Goal: Contribute content: Add original content to the website for others to see

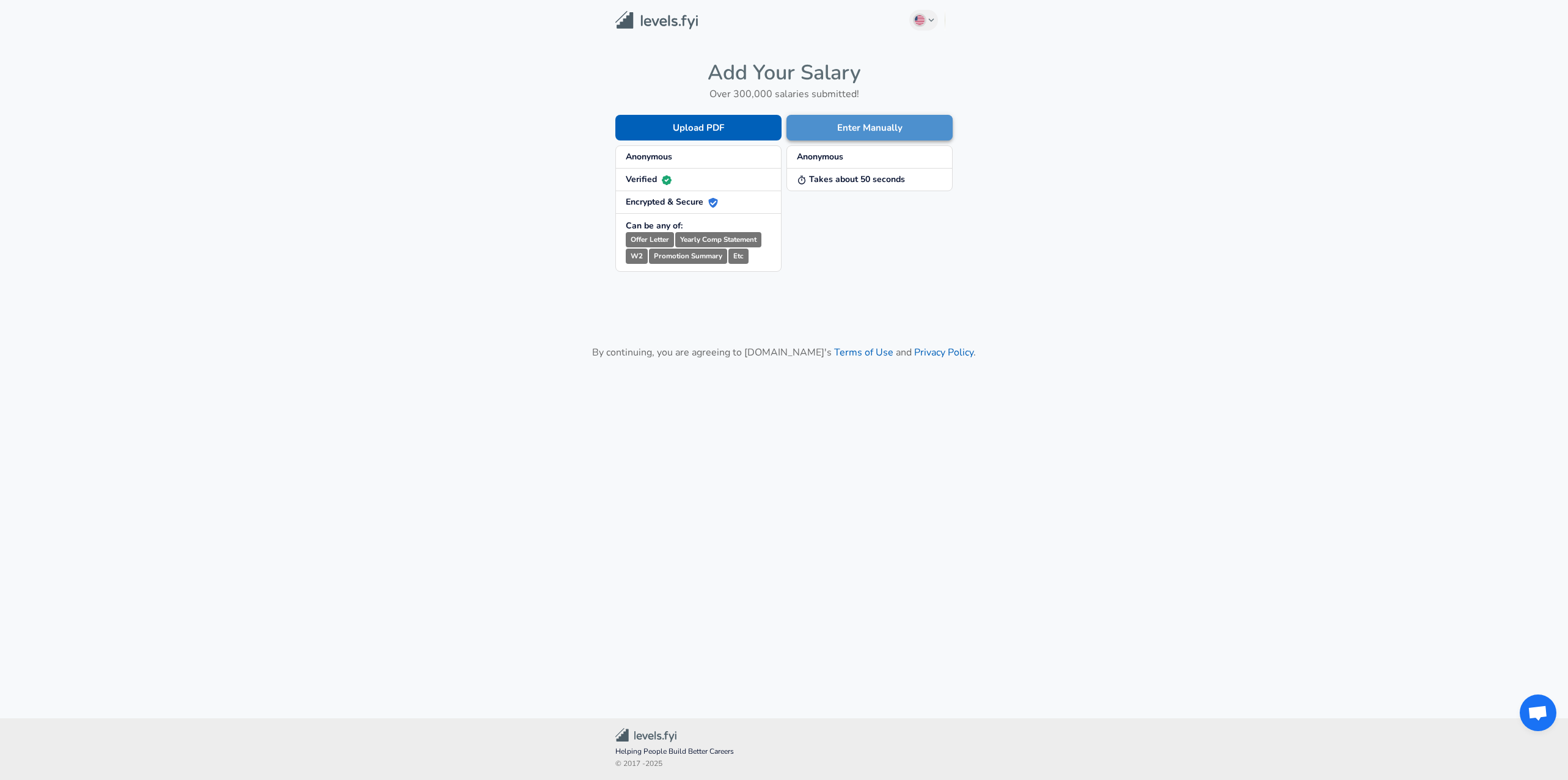
click at [839, 121] on button "Enter Manually" at bounding box center [869, 128] width 166 height 26
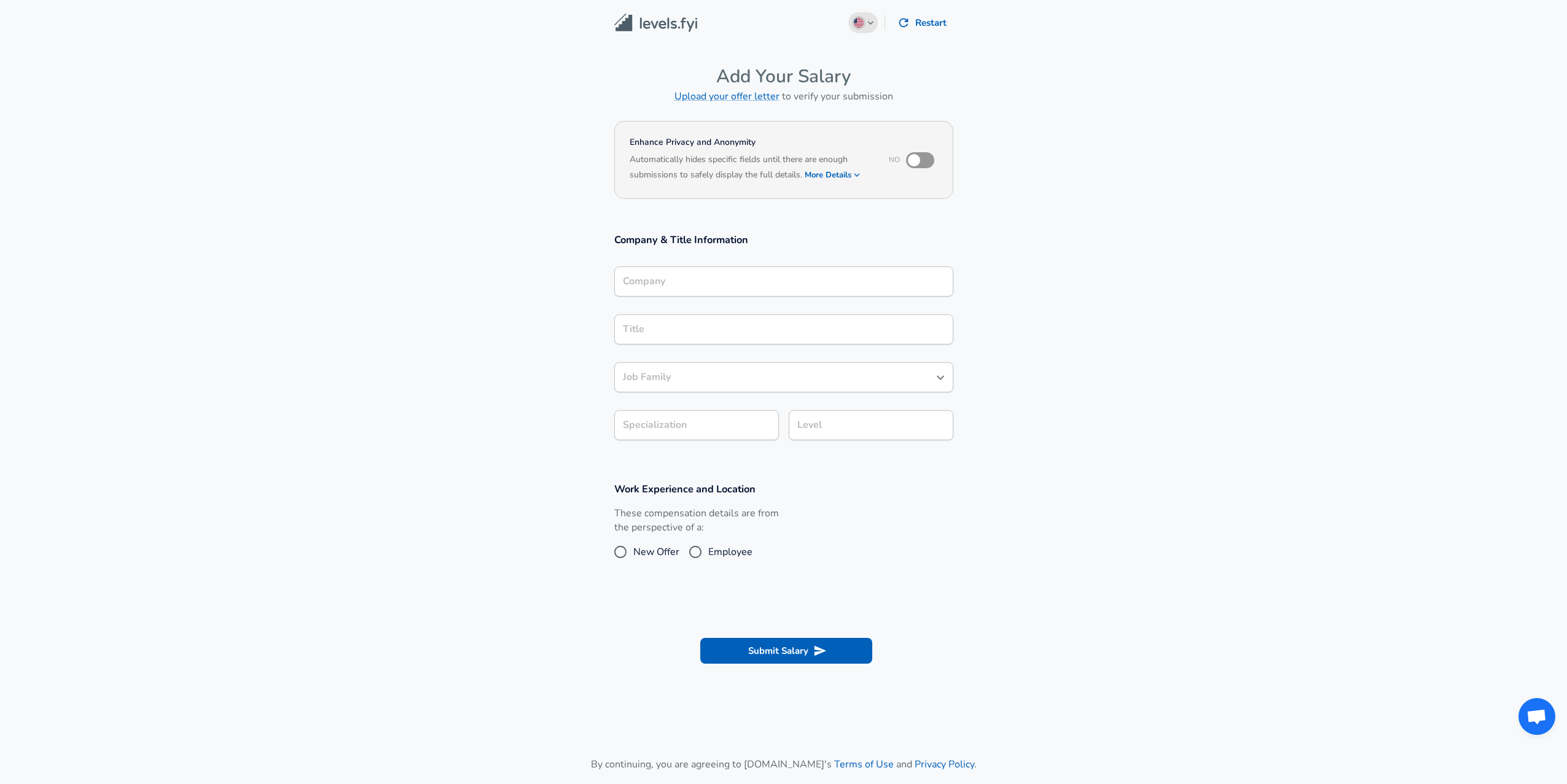
click at [868, 20] on icon "button" at bounding box center [871, 22] width 6 height 7
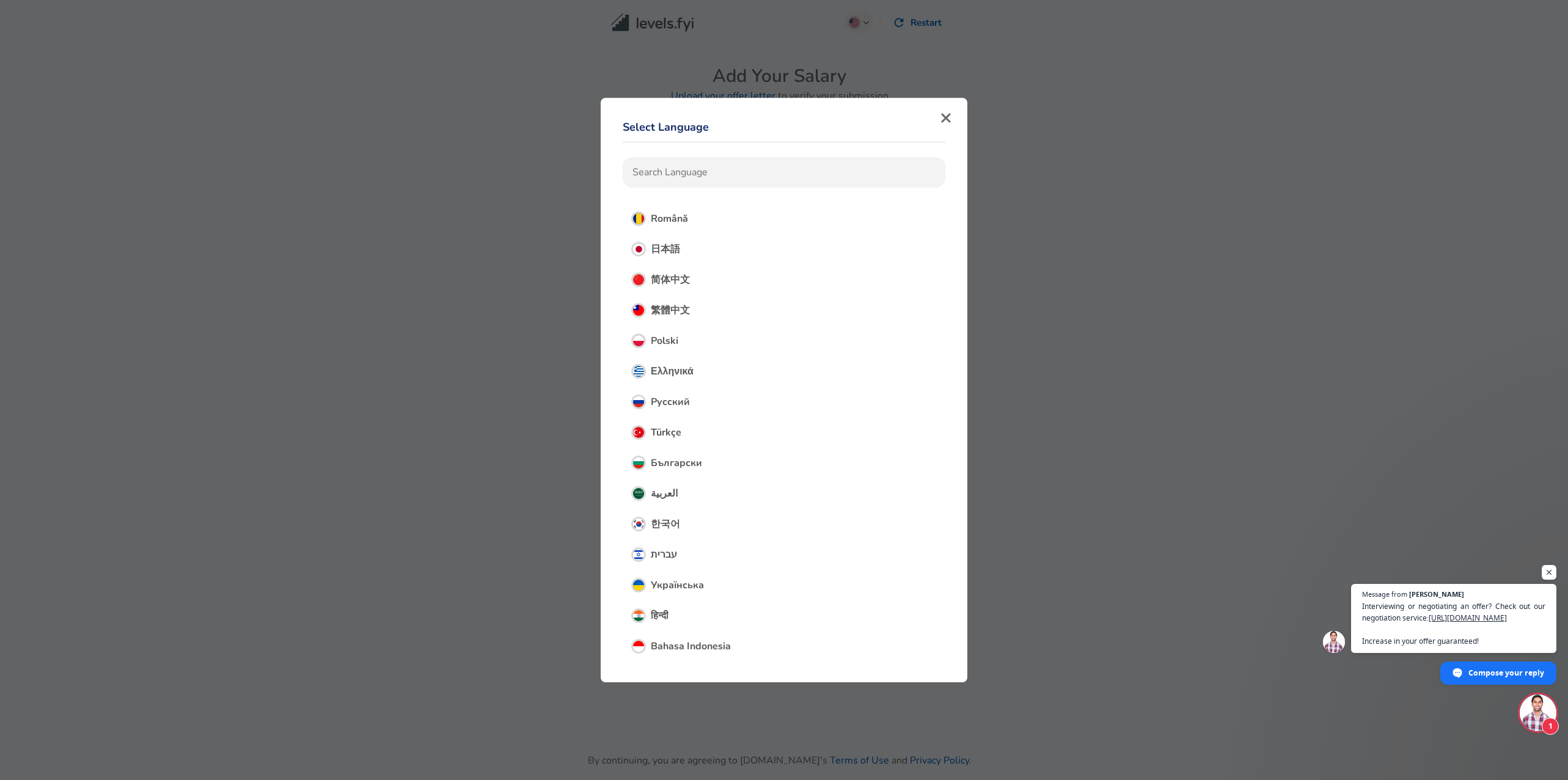
scroll to position [488, 0]
type input "ca"
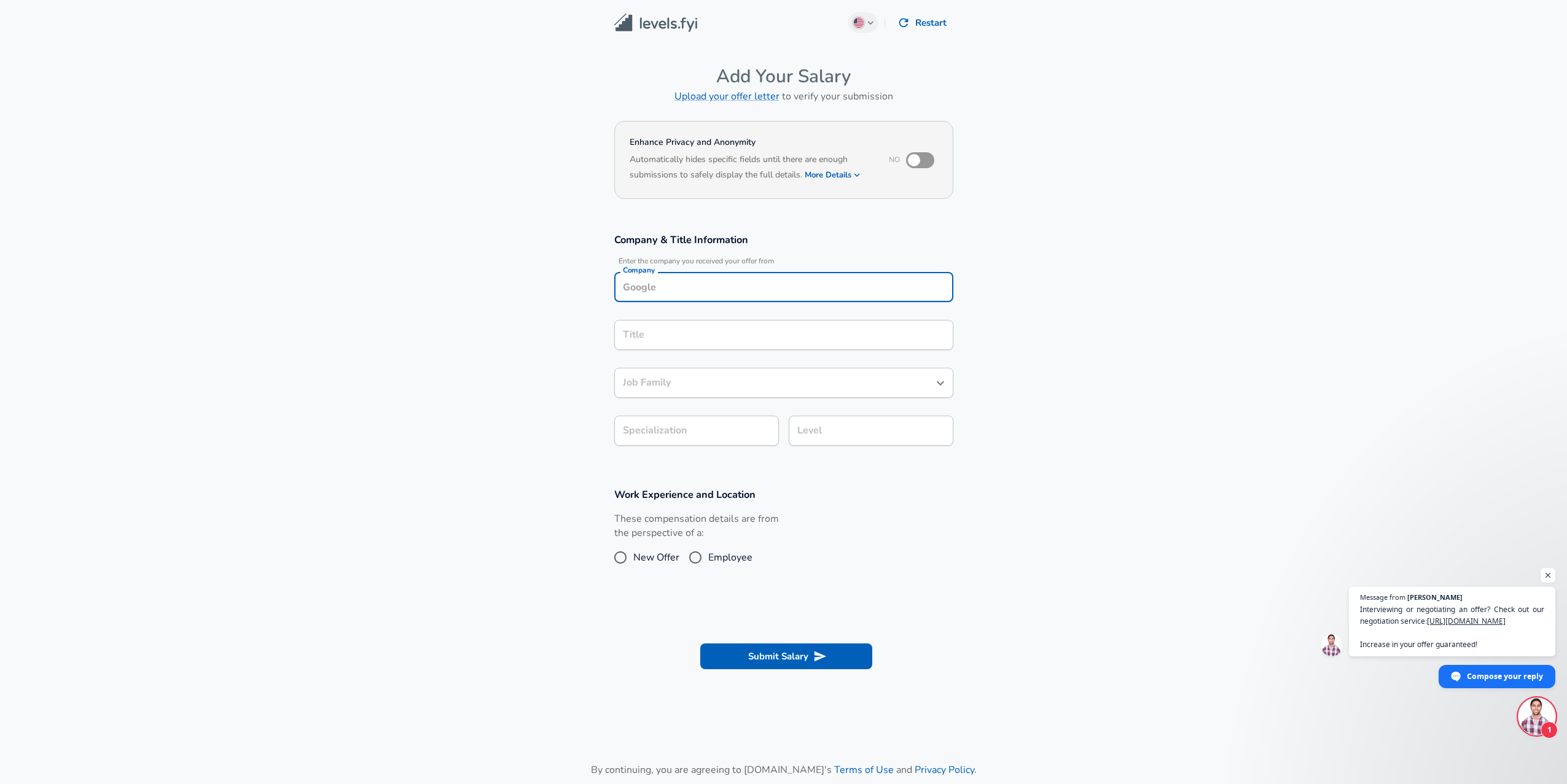
scroll to position [12, 0]
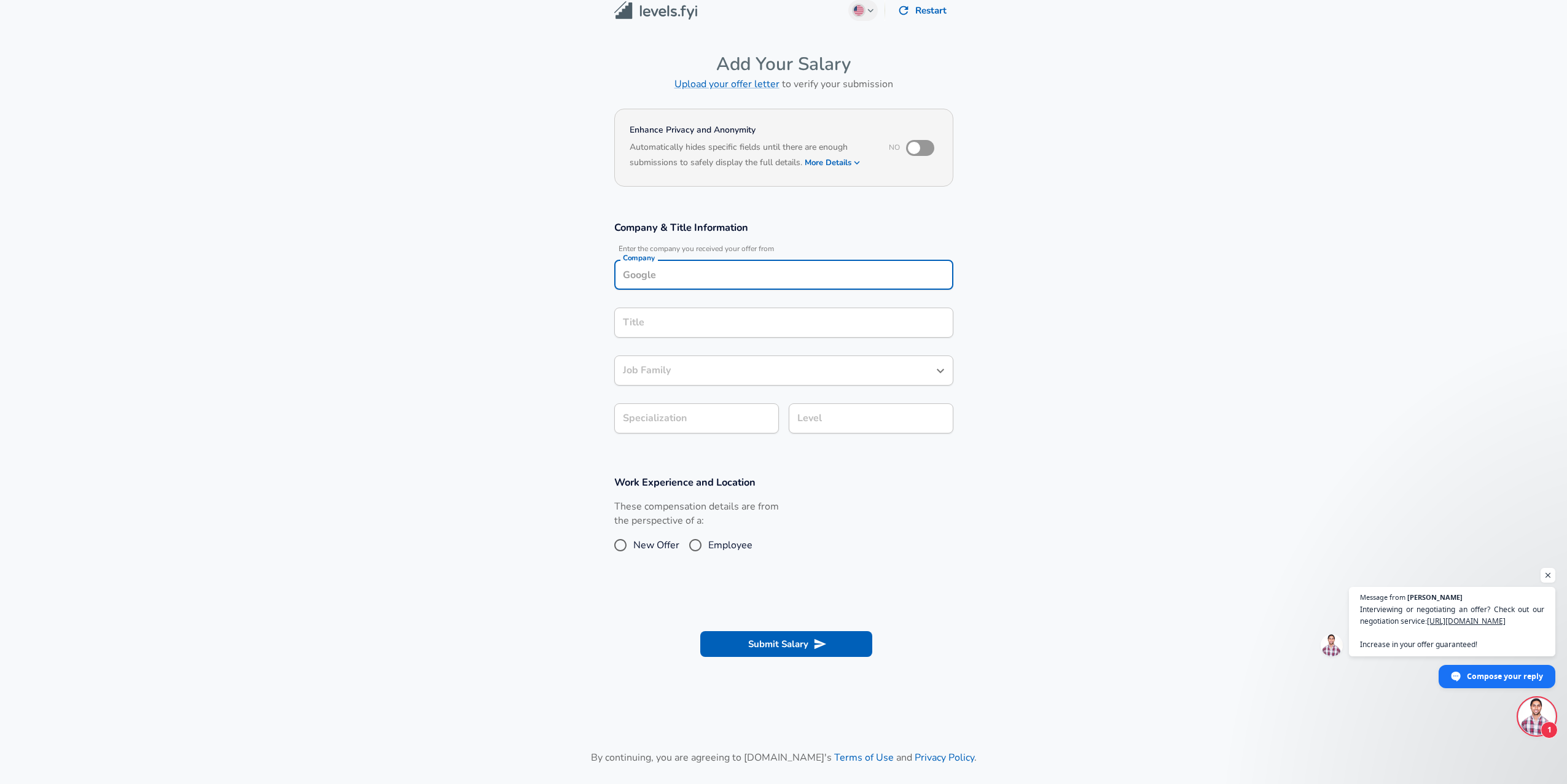
click at [851, 276] on input "Company" at bounding box center [783, 274] width 328 height 19
click at [810, 305] on li "Palantir" at bounding box center [784, 303] width 339 height 18
type input "Palantir"
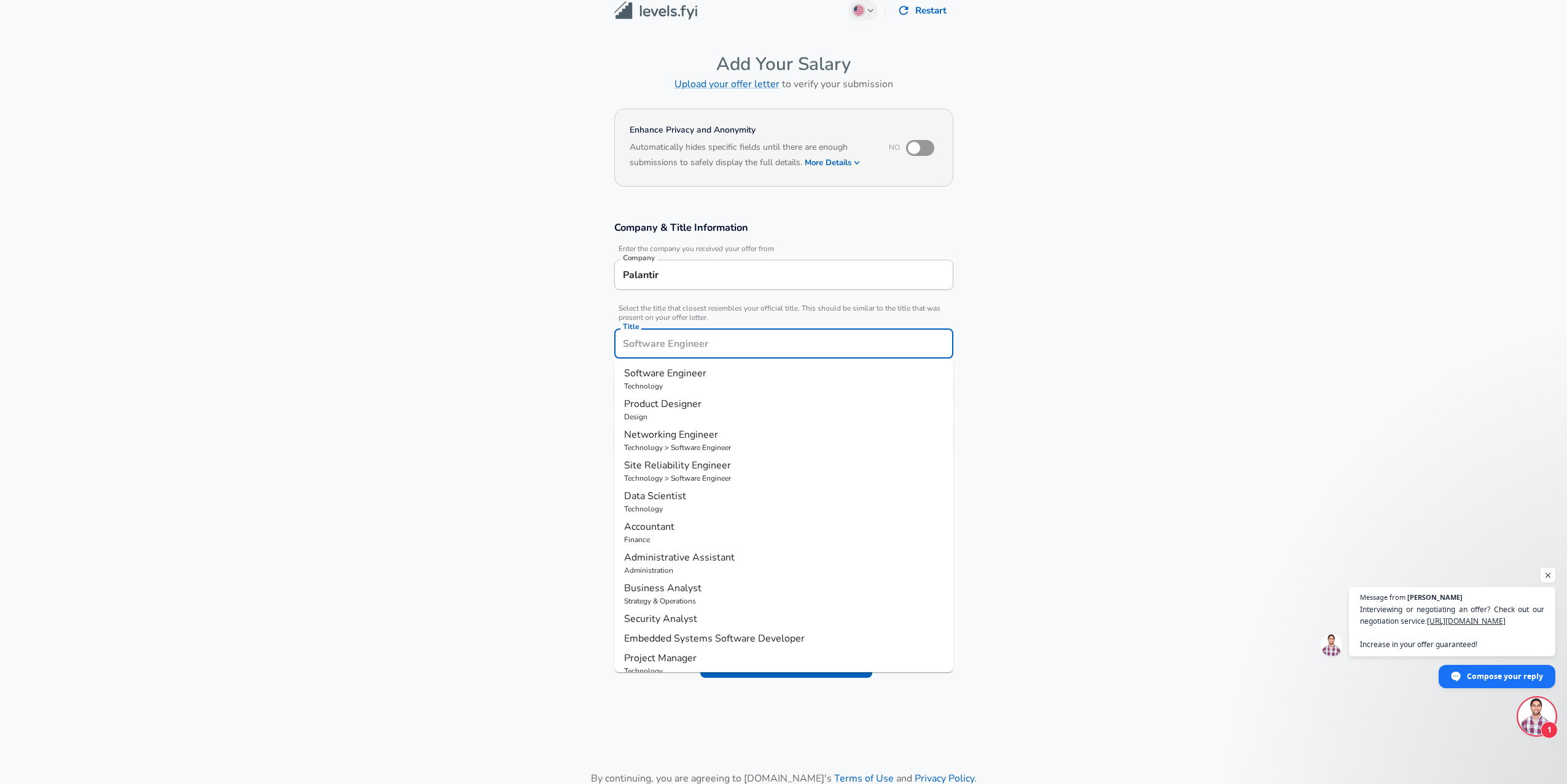
scroll to position [37, 0]
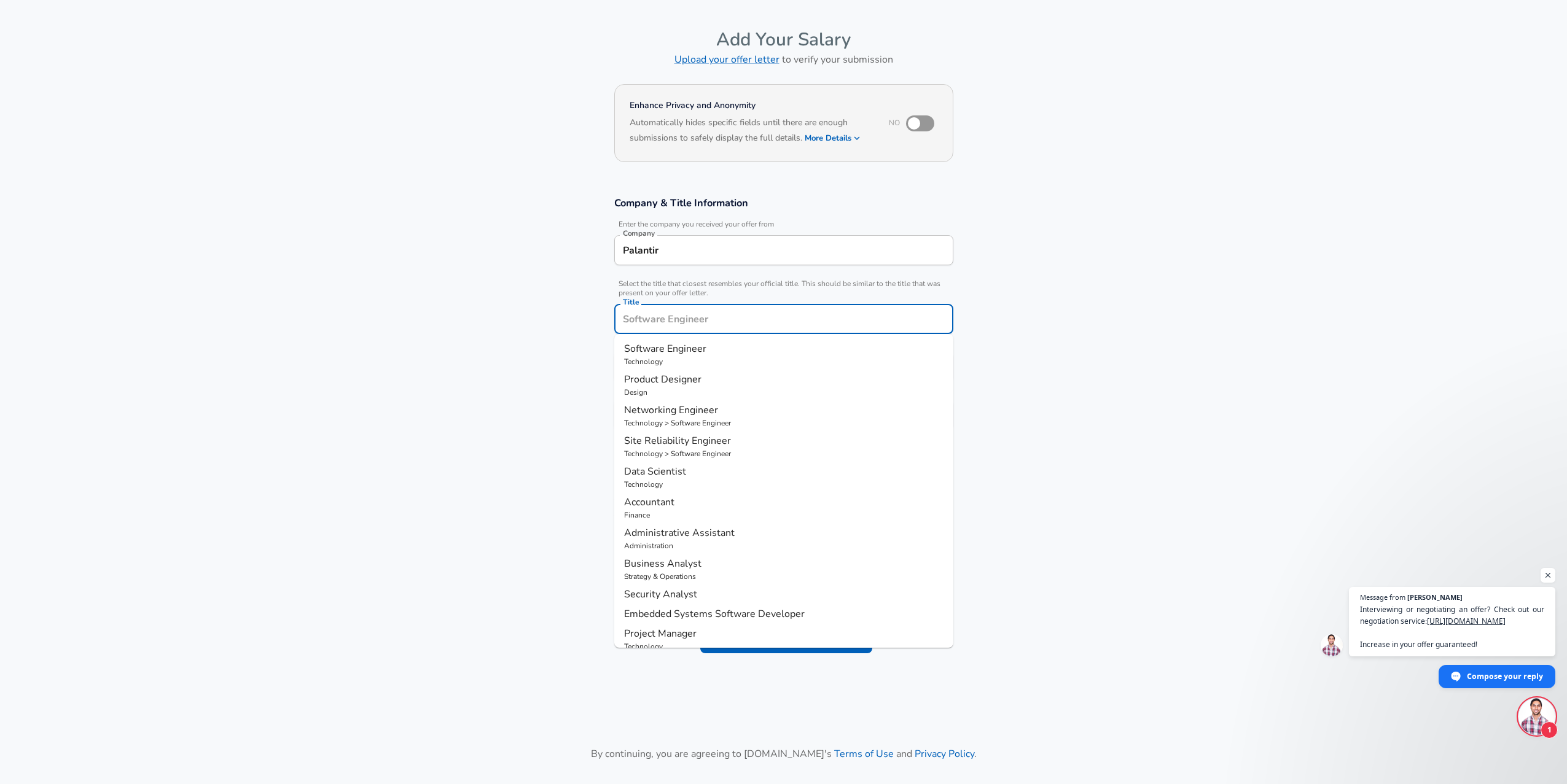
click at [760, 331] on div "Title" at bounding box center [784, 319] width 339 height 30
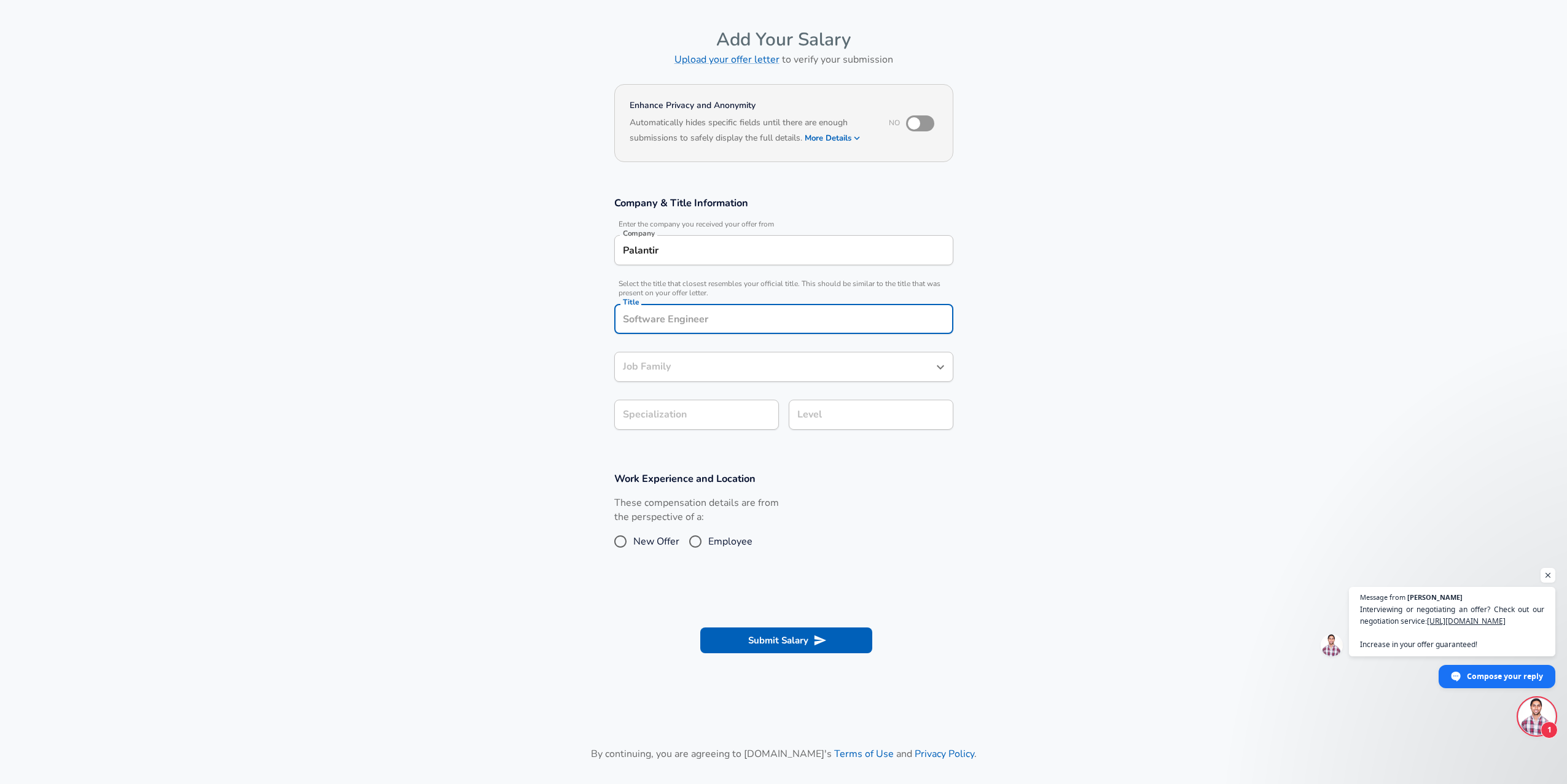
click at [750, 329] on div "Title" at bounding box center [784, 319] width 339 height 30
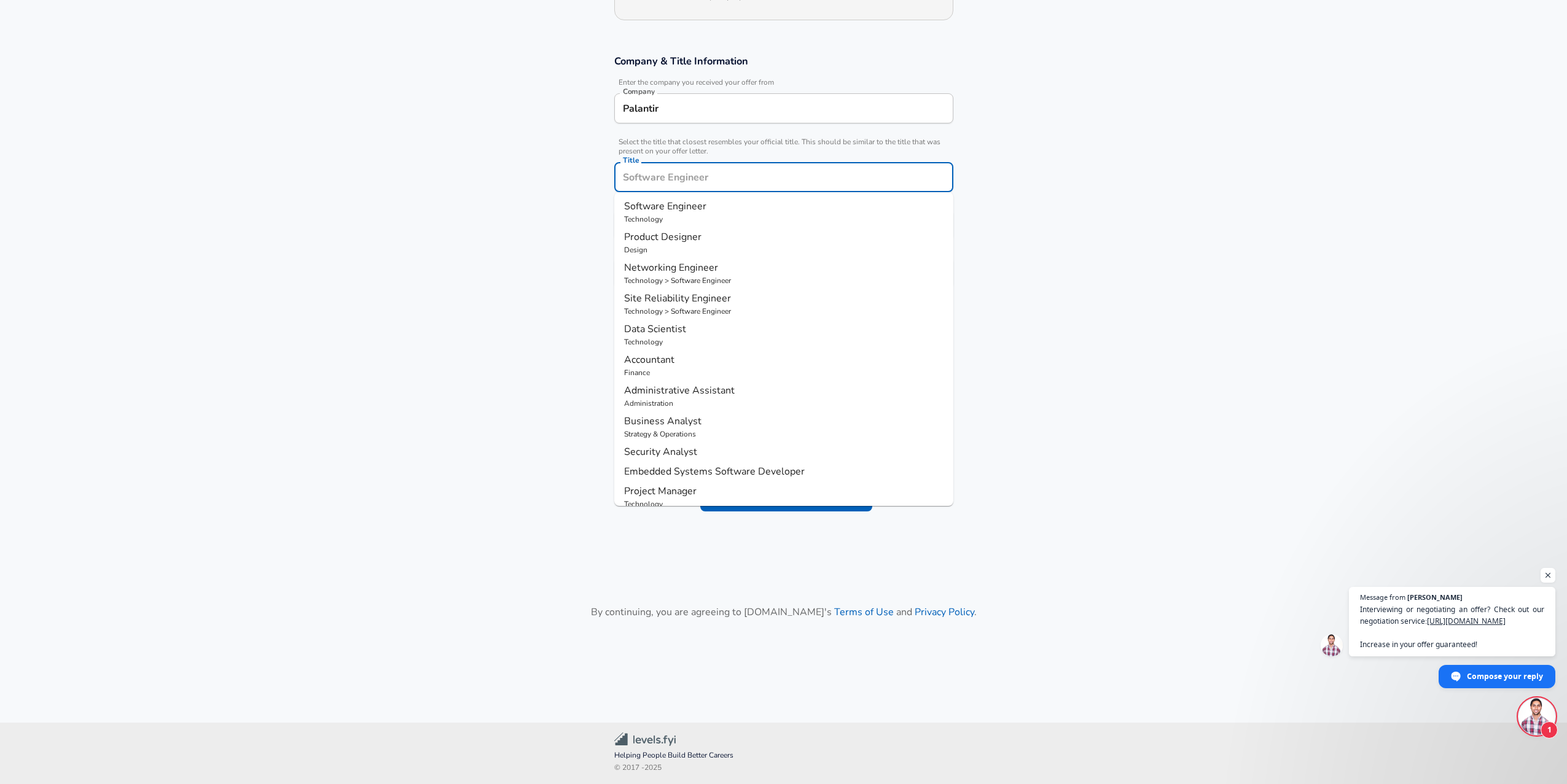
scroll to position [0, 0]
click at [707, 213] on p "Software Engineer" at bounding box center [784, 207] width 319 height 15
type input "Software Engineer"
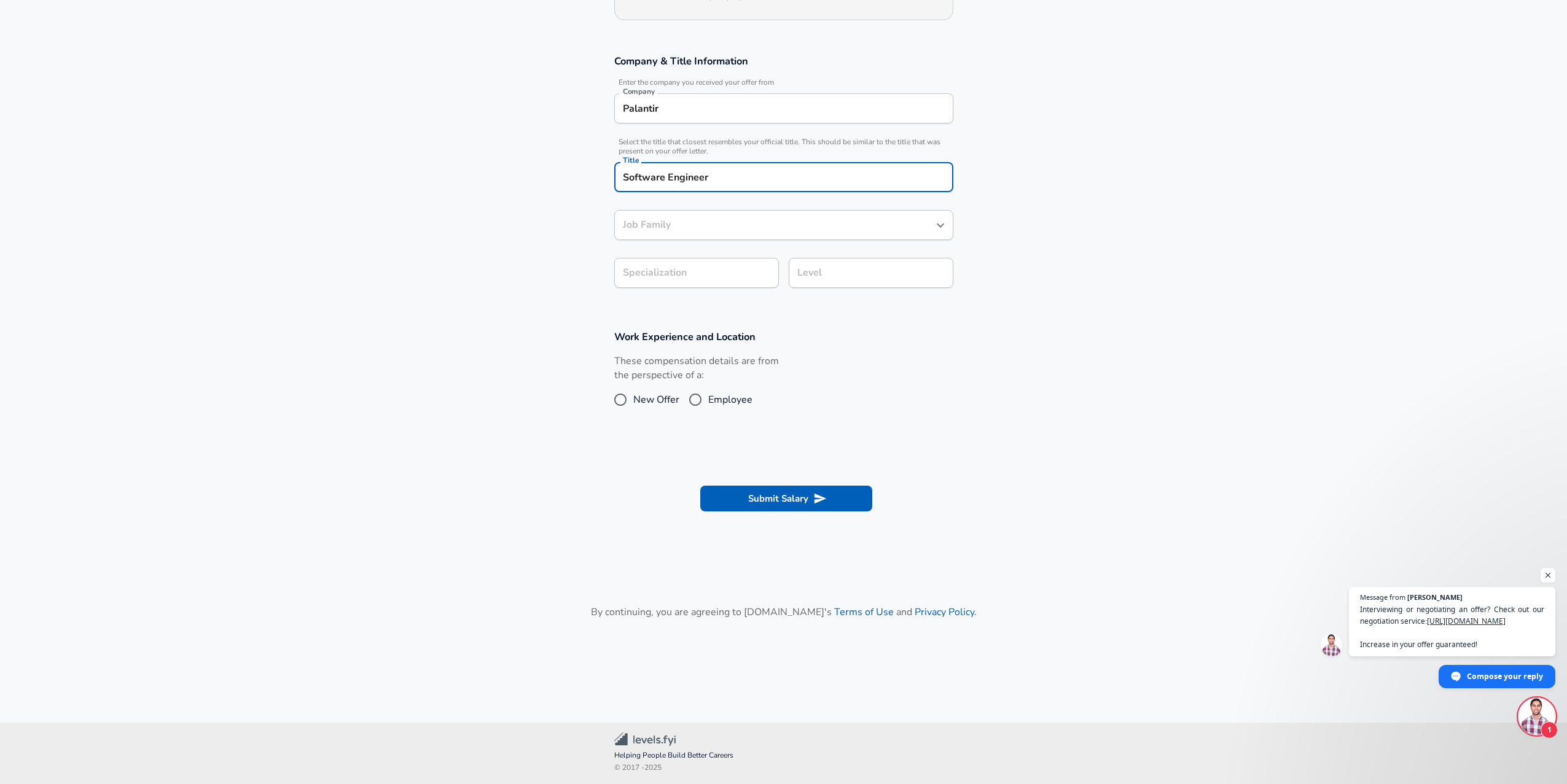
type input "Software Engineer"
click at [672, 232] on div "Software Engineer Job Family" at bounding box center [784, 225] width 339 height 30
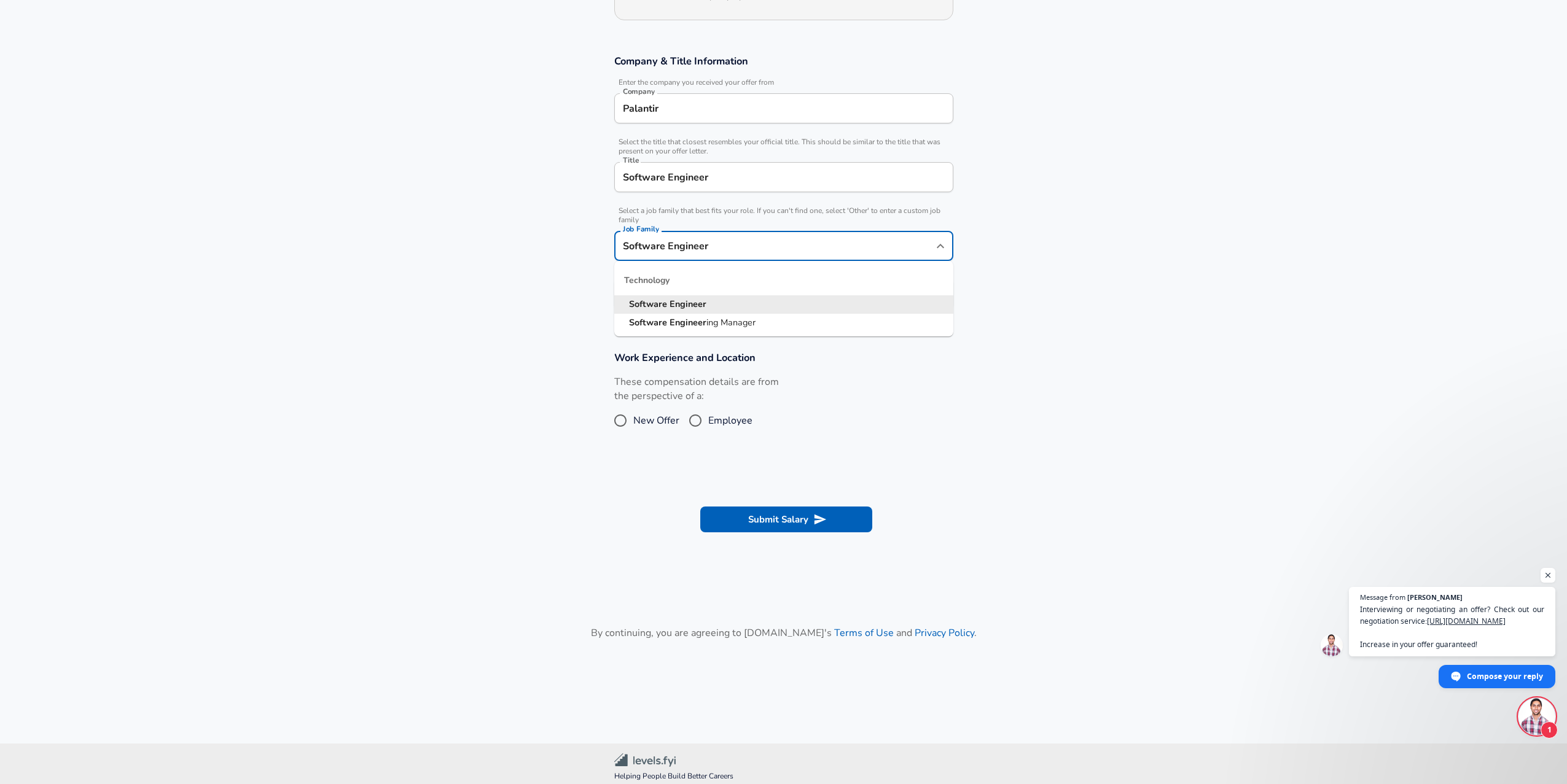
click at [560, 296] on section "Company & Title Information Enter the company you received your offer from Comp…" at bounding box center [783, 188] width 1567 height 296
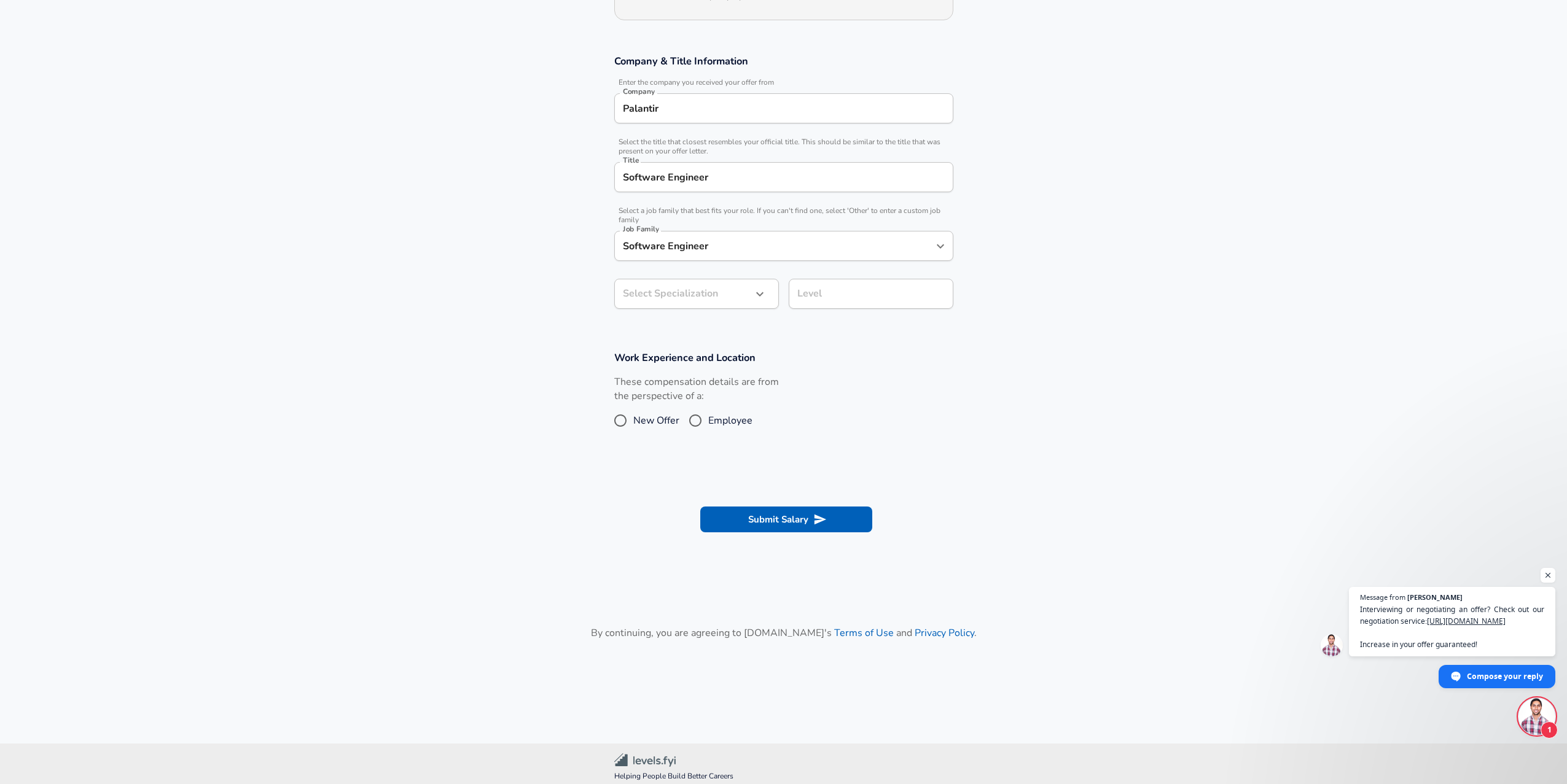
click at [685, 288] on body "English ([GEOGRAPHIC_DATA]) Change Restart Add Your Salary Upload your offer le…" at bounding box center [783, 213] width 1567 height 784
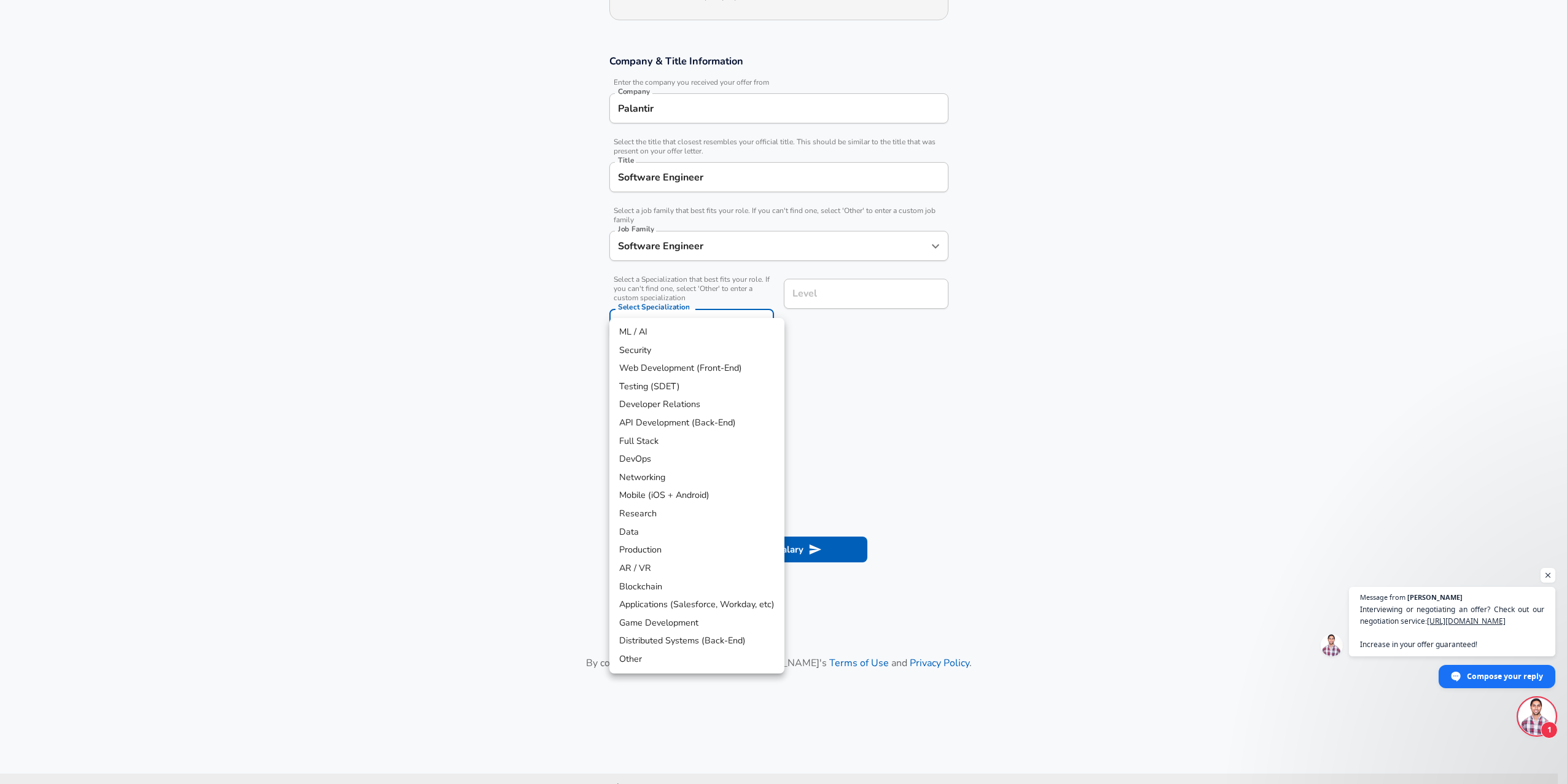
scroll to position [200, 0]
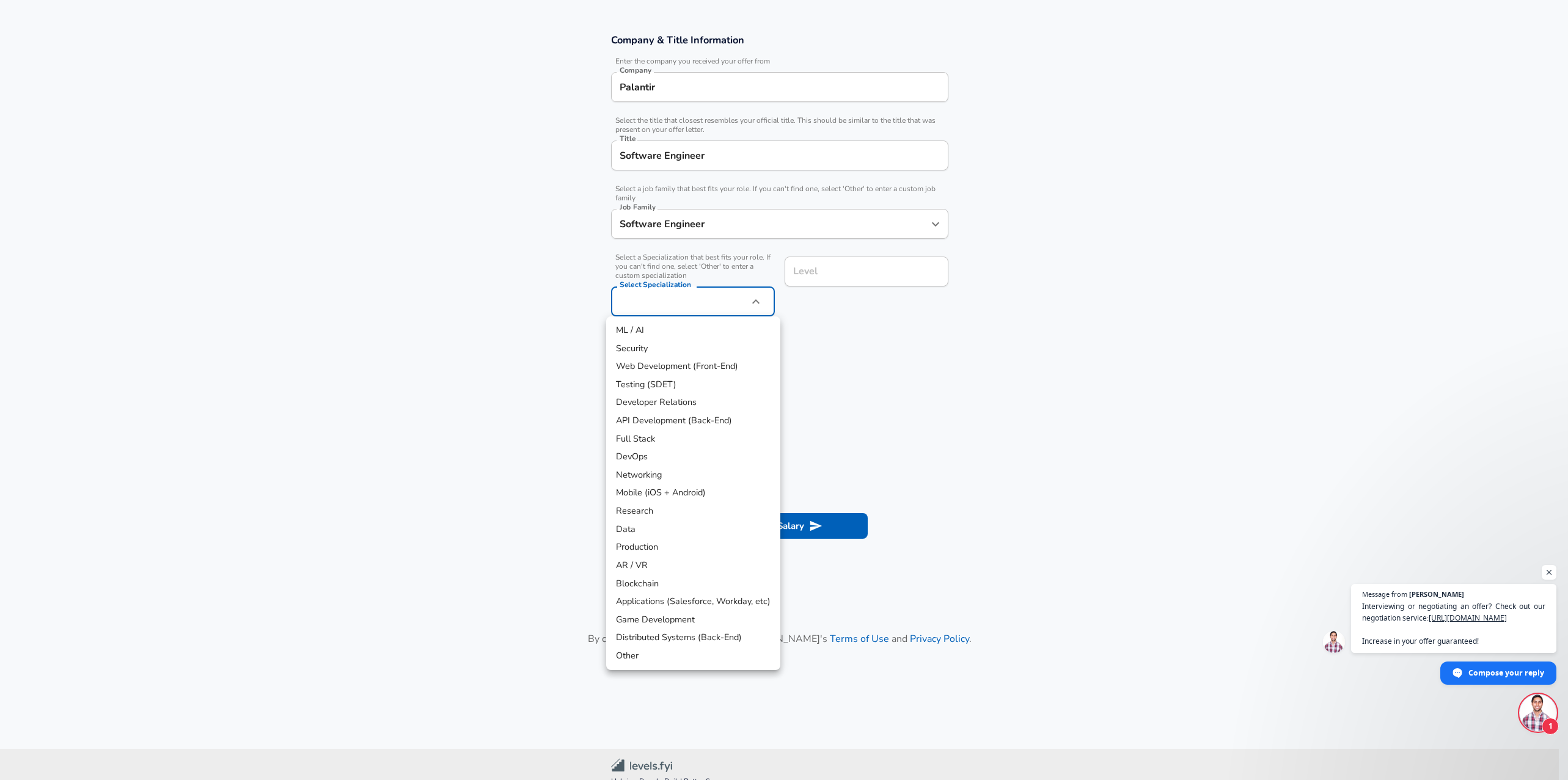
click at [943, 562] on div at bounding box center [784, 390] width 1568 height 780
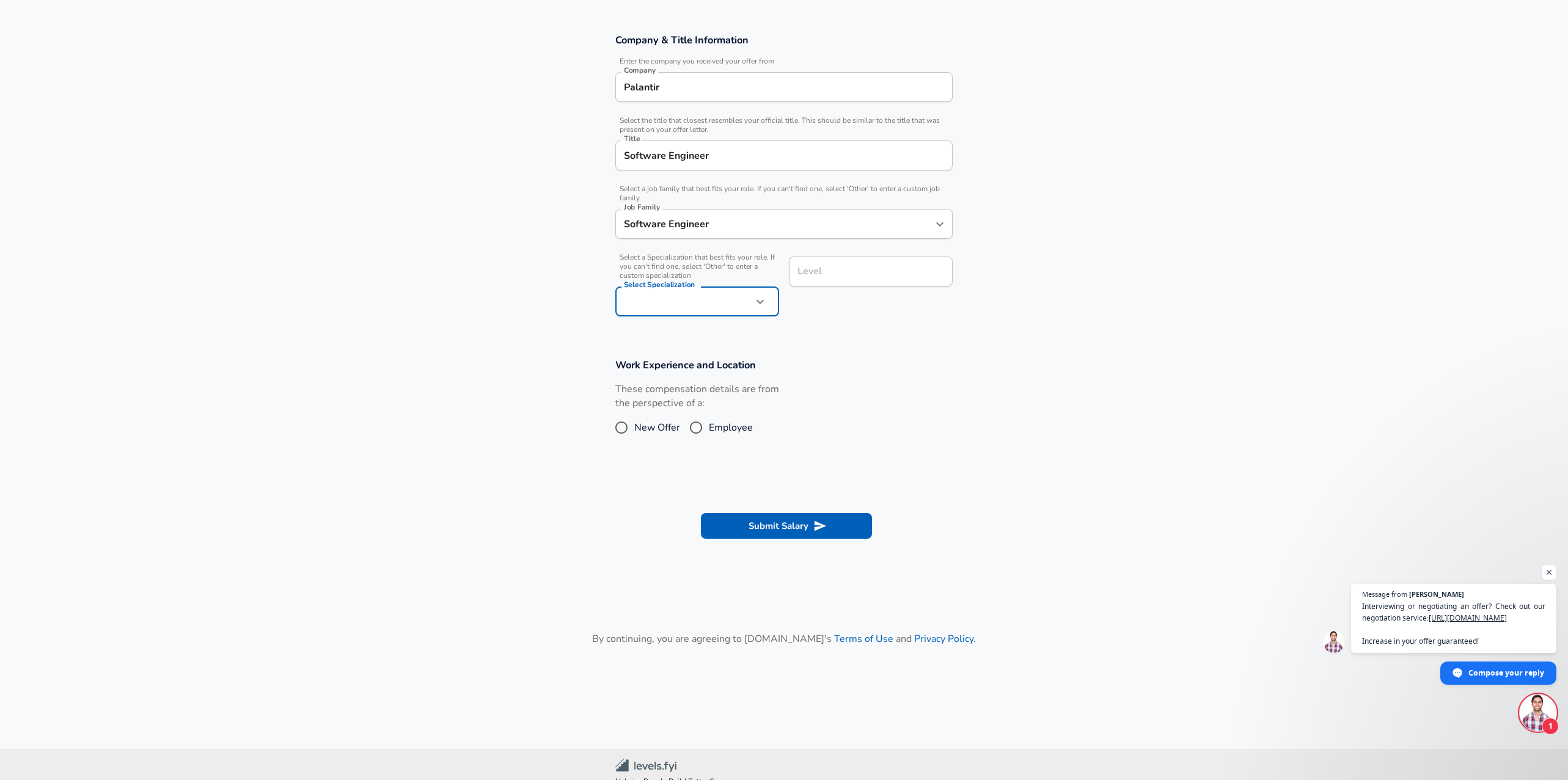
click at [698, 305] on body "English ([GEOGRAPHIC_DATA]) Change Restart Add Your Salary Upload your offer le…" at bounding box center [784, 191] width 1568 height 780
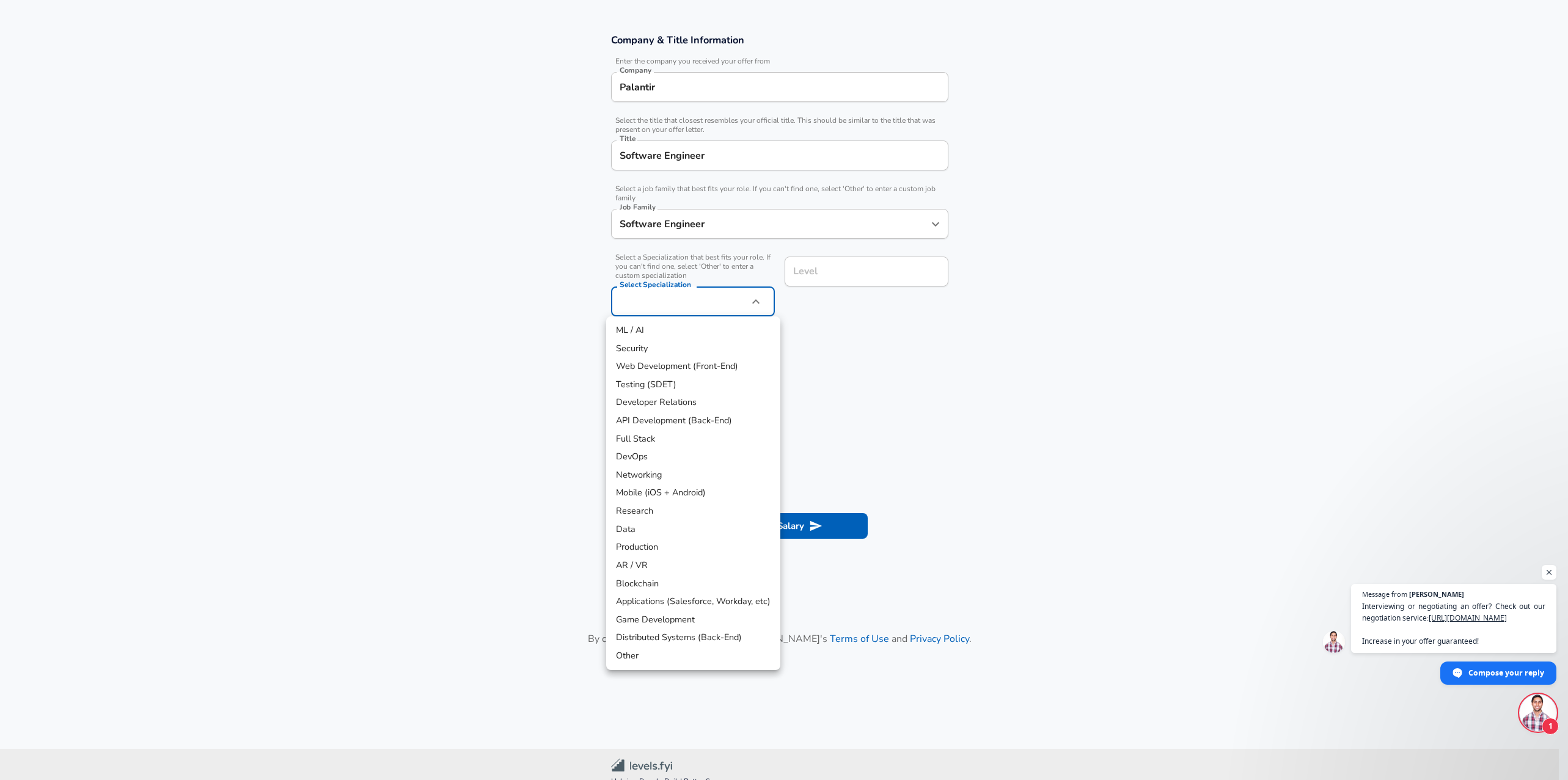
click at [646, 443] on li "Full Stack" at bounding box center [693, 439] width 174 height 18
type input "Full Stack"
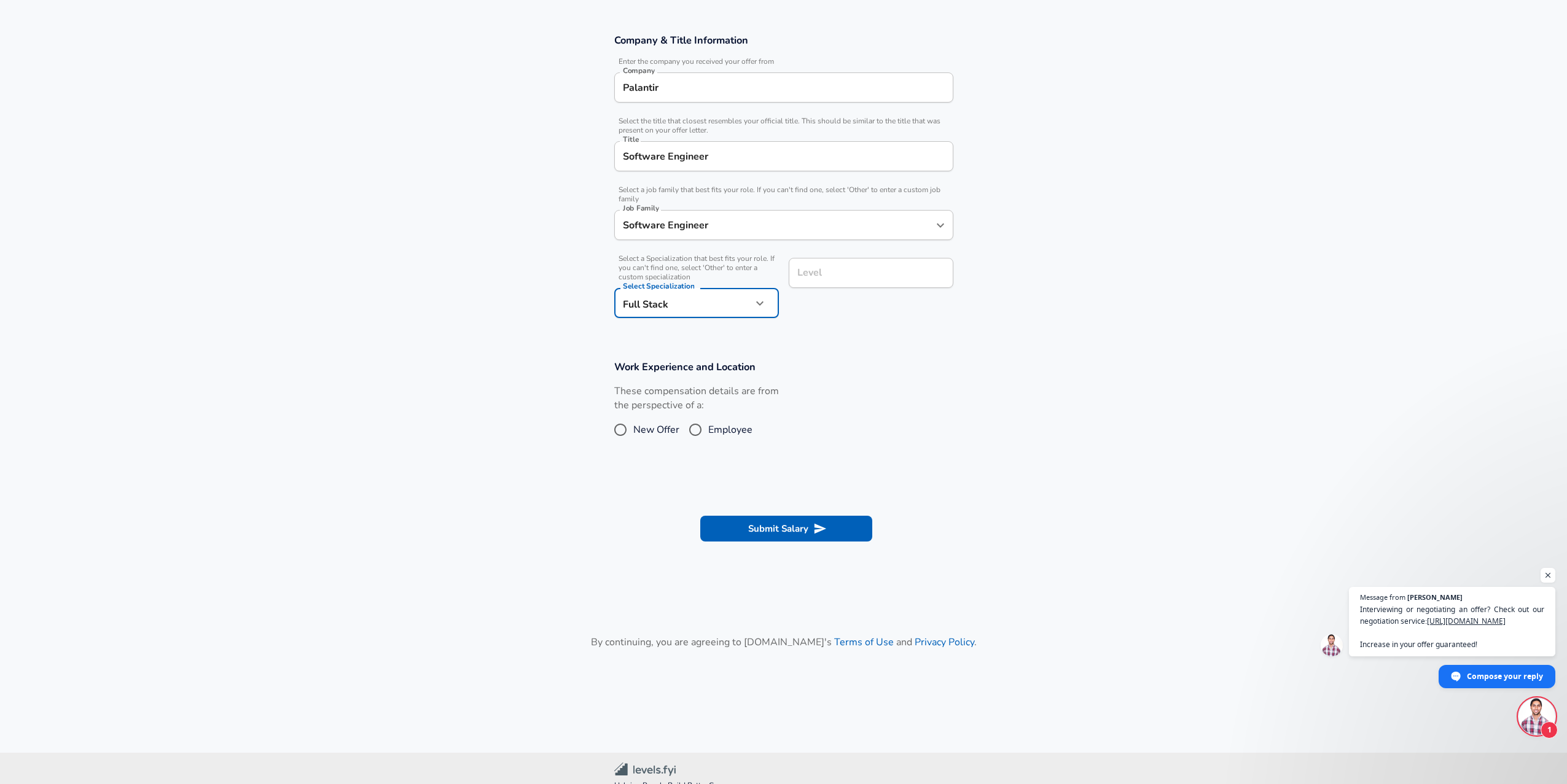
click at [870, 281] on input "Level" at bounding box center [871, 272] width 154 height 19
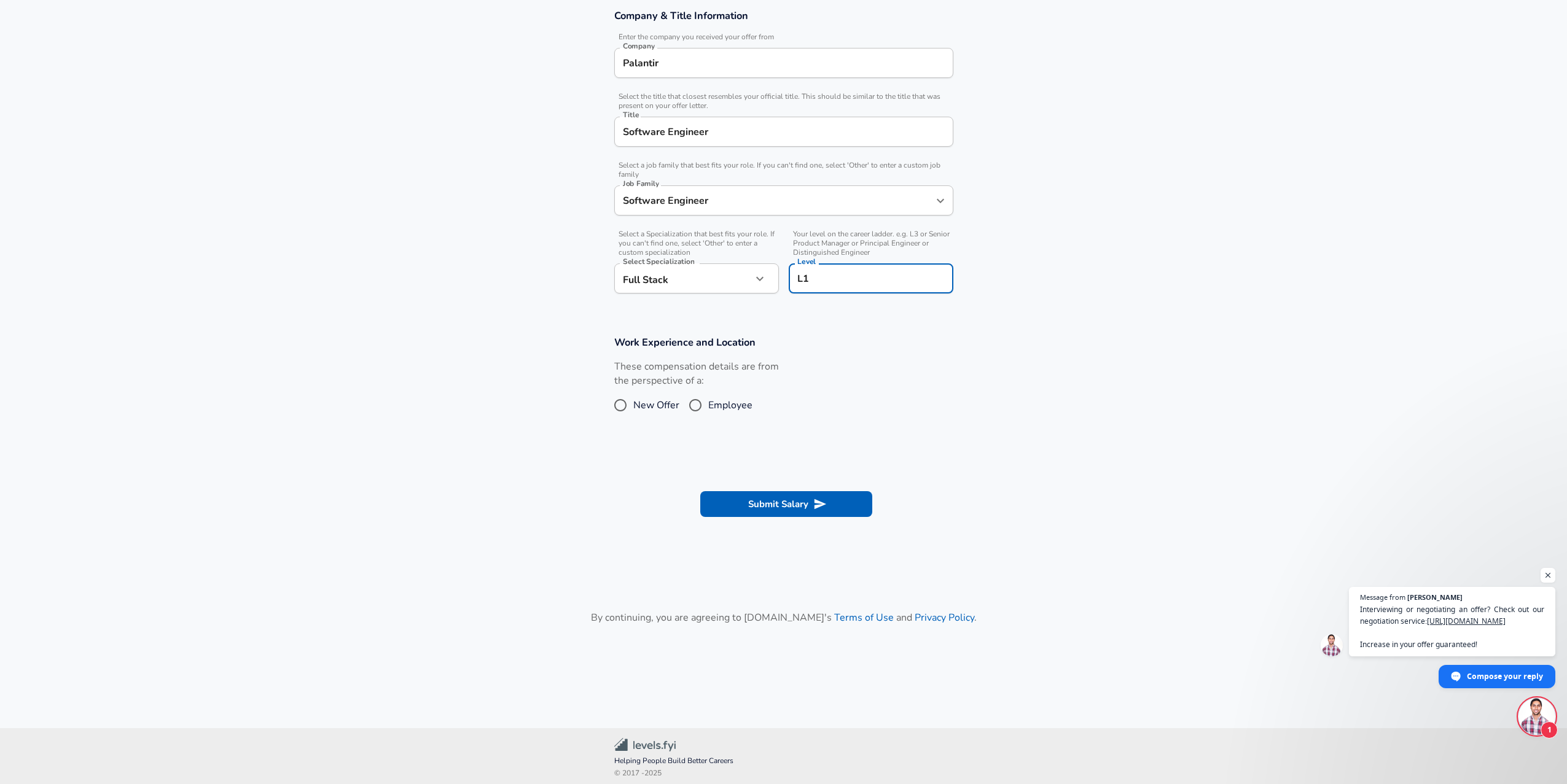
type input "L"
type input "Intern"
drag, startPoint x: 879, startPoint y: 555, endPoint x: 875, endPoint y: 548, distance: 8.1
click at [879, 555] on main "English ([GEOGRAPHIC_DATA]) Change Restart Add Your Salary Upload your offer le…" at bounding box center [783, 237] width 1567 height 923
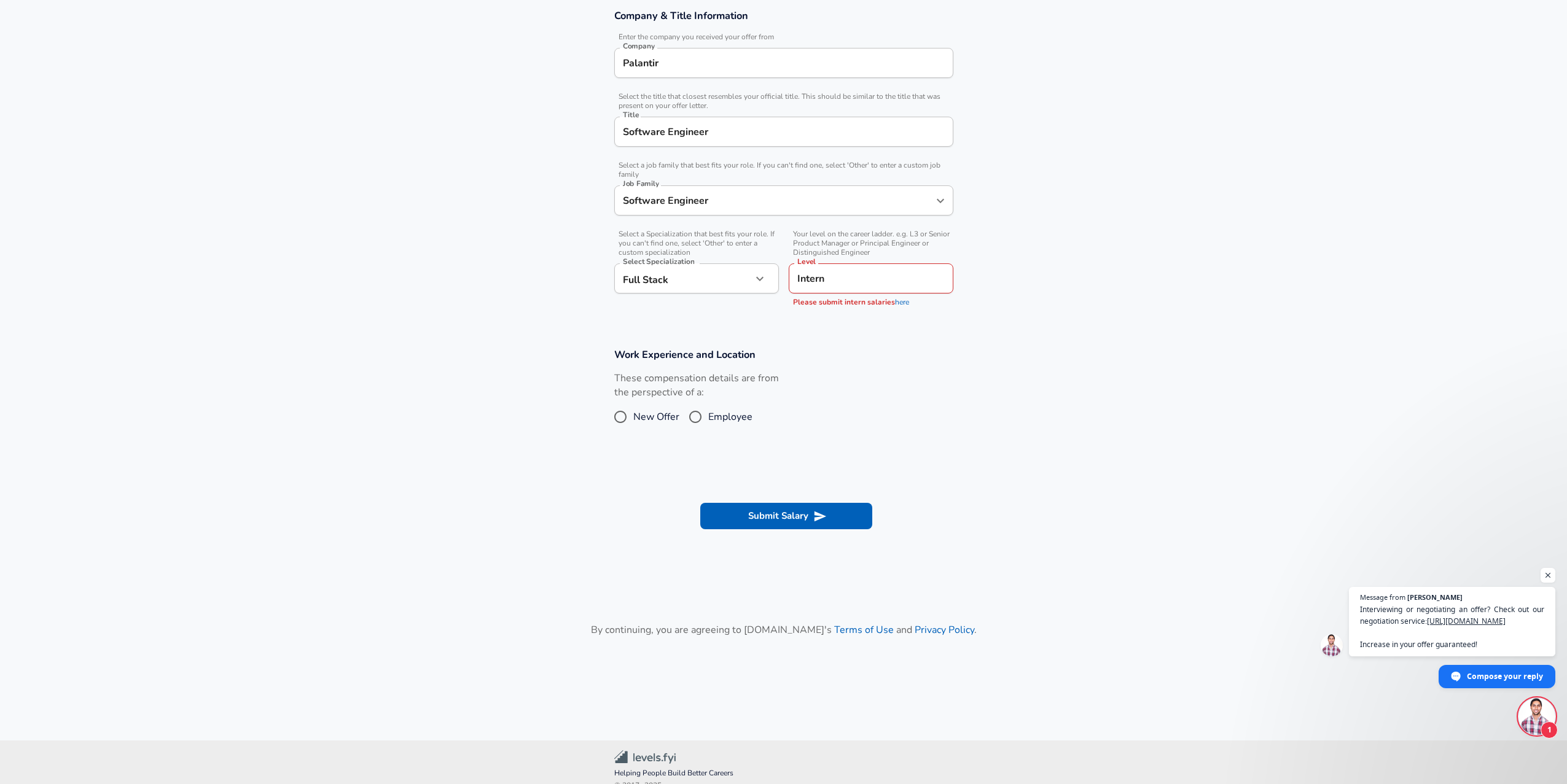
click at [858, 281] on input "Intern" at bounding box center [871, 278] width 154 height 19
click at [902, 300] on link "here" at bounding box center [902, 302] width 14 height 10
click at [838, 313] on span "Software Engineer / Forward Deployed Engineer" at bounding box center [856, 314] width 114 height 26
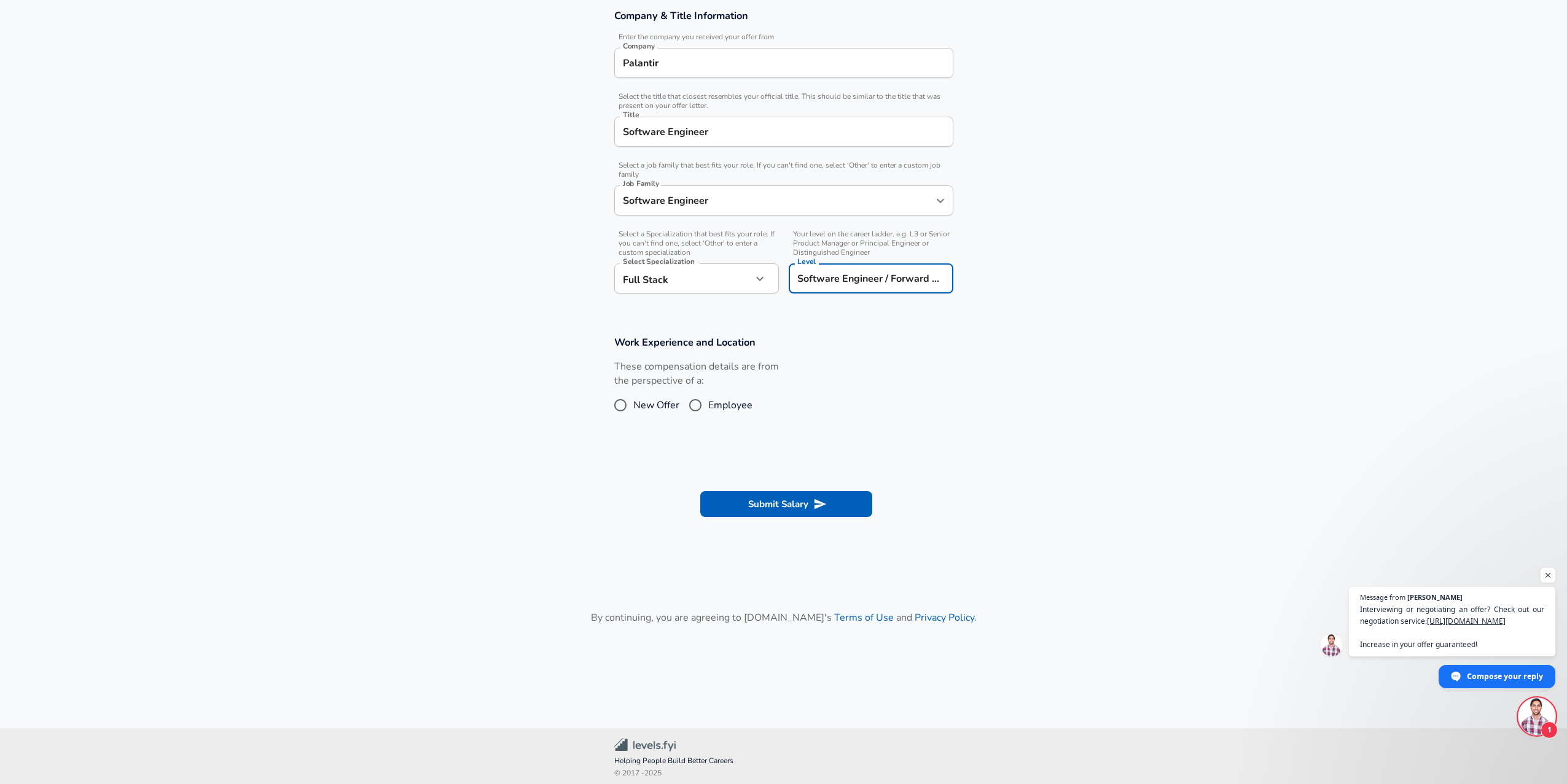
type input "Software Engineer / Forward Deployed Engineer"
click at [710, 405] on span "Employee" at bounding box center [730, 405] width 44 height 15
click at [708, 405] on input "Employee" at bounding box center [696, 405] width 26 height 19
radio input "true"
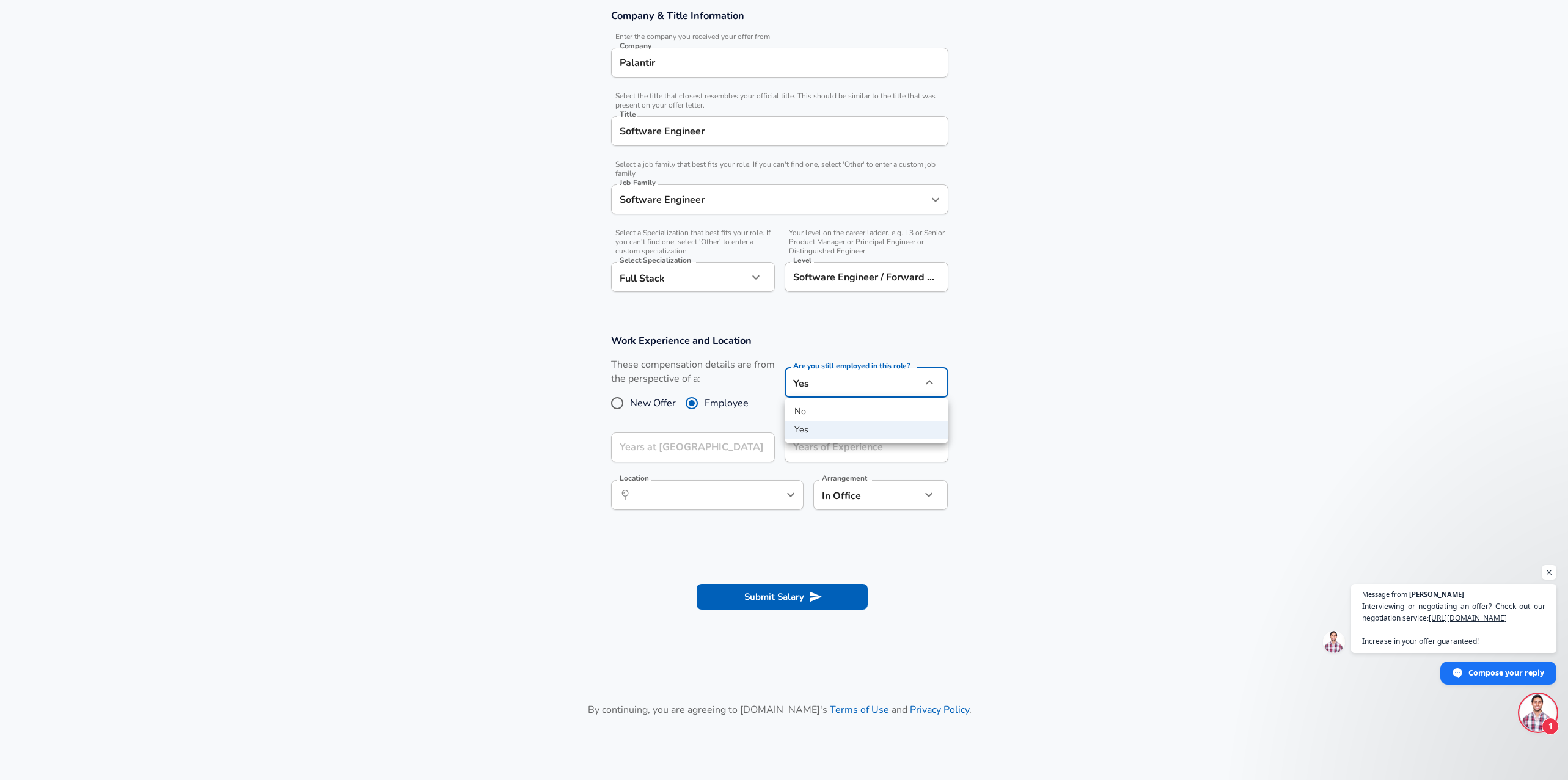
click at [859, 383] on body "English ([GEOGRAPHIC_DATA]) Change Restart Add Your Salary Upload your offer le…" at bounding box center [784, 166] width 1568 height 780
click at [720, 509] on div at bounding box center [784, 390] width 1568 height 780
click at [635, 407] on span "New Offer" at bounding box center [653, 403] width 46 height 15
click at [630, 407] on input "New Offer" at bounding box center [617, 403] width 26 height 19
radio input "true"
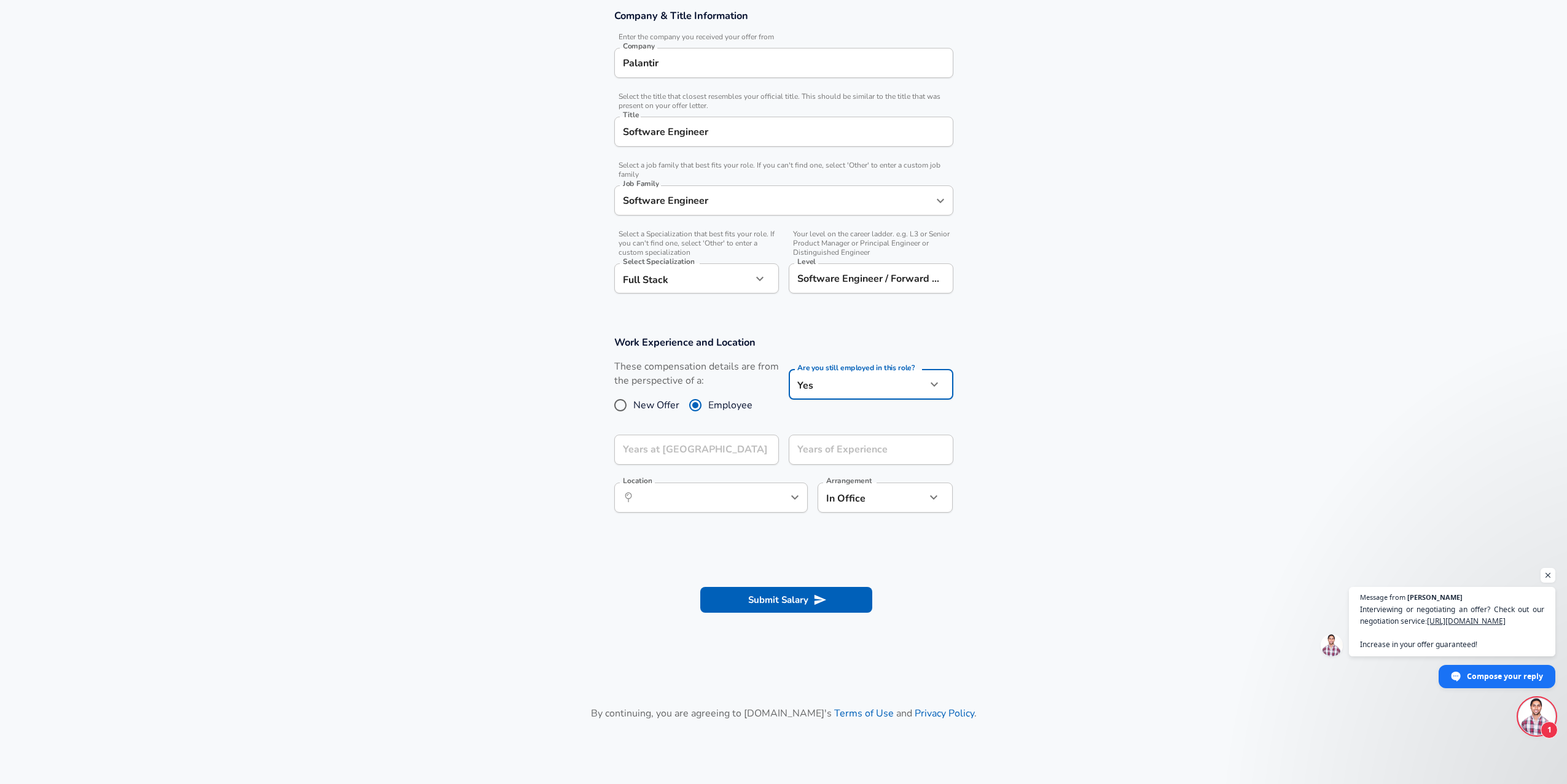
radio input "false"
click at [765, 446] on icon "help" at bounding box center [760, 449] width 12 height 12
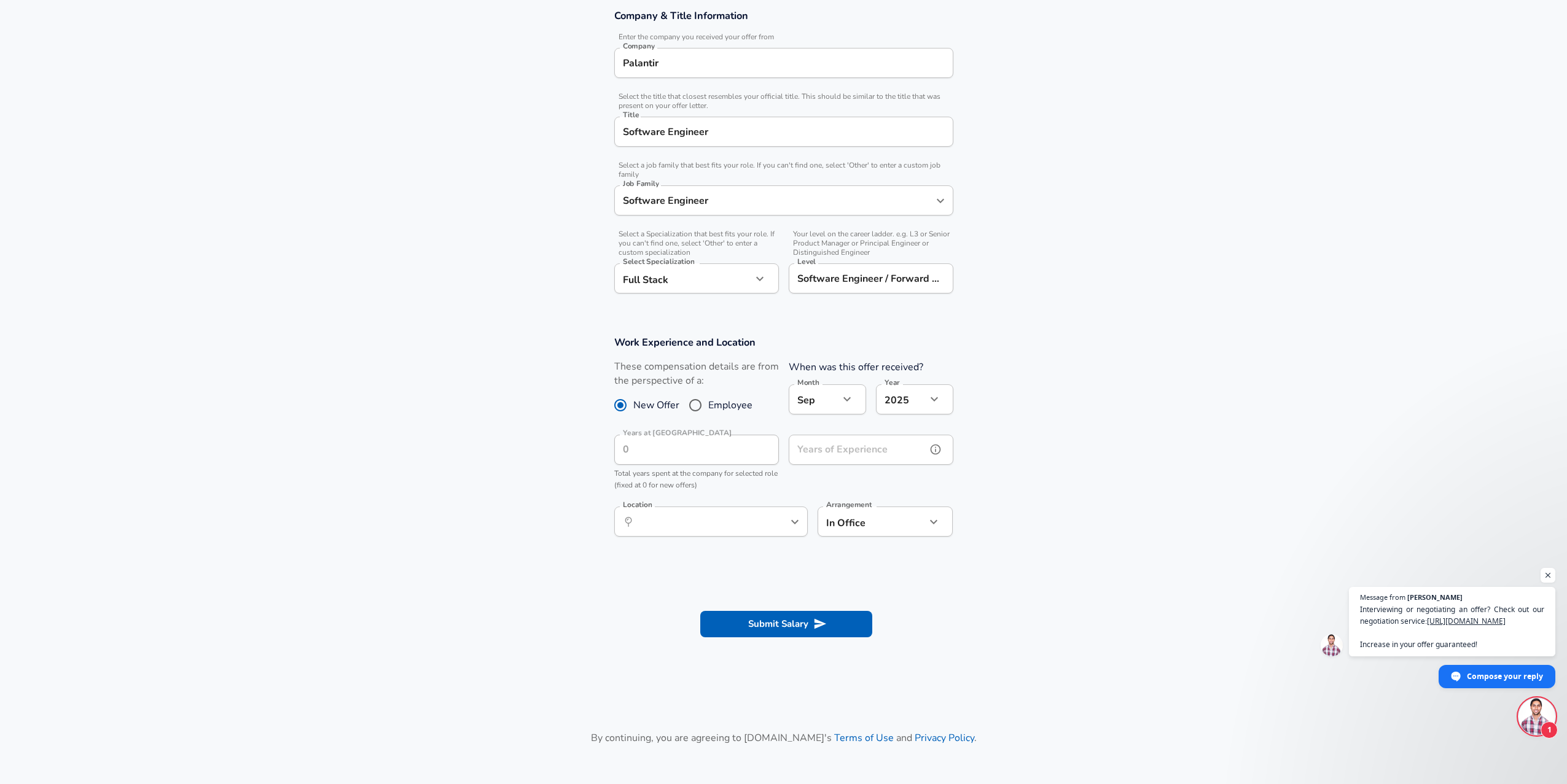
click at [899, 462] on input "Years of Experience" at bounding box center [857, 449] width 138 height 30
type input "-"
click at [755, 512] on div "​ Location" at bounding box center [711, 521] width 193 height 30
type input "0"
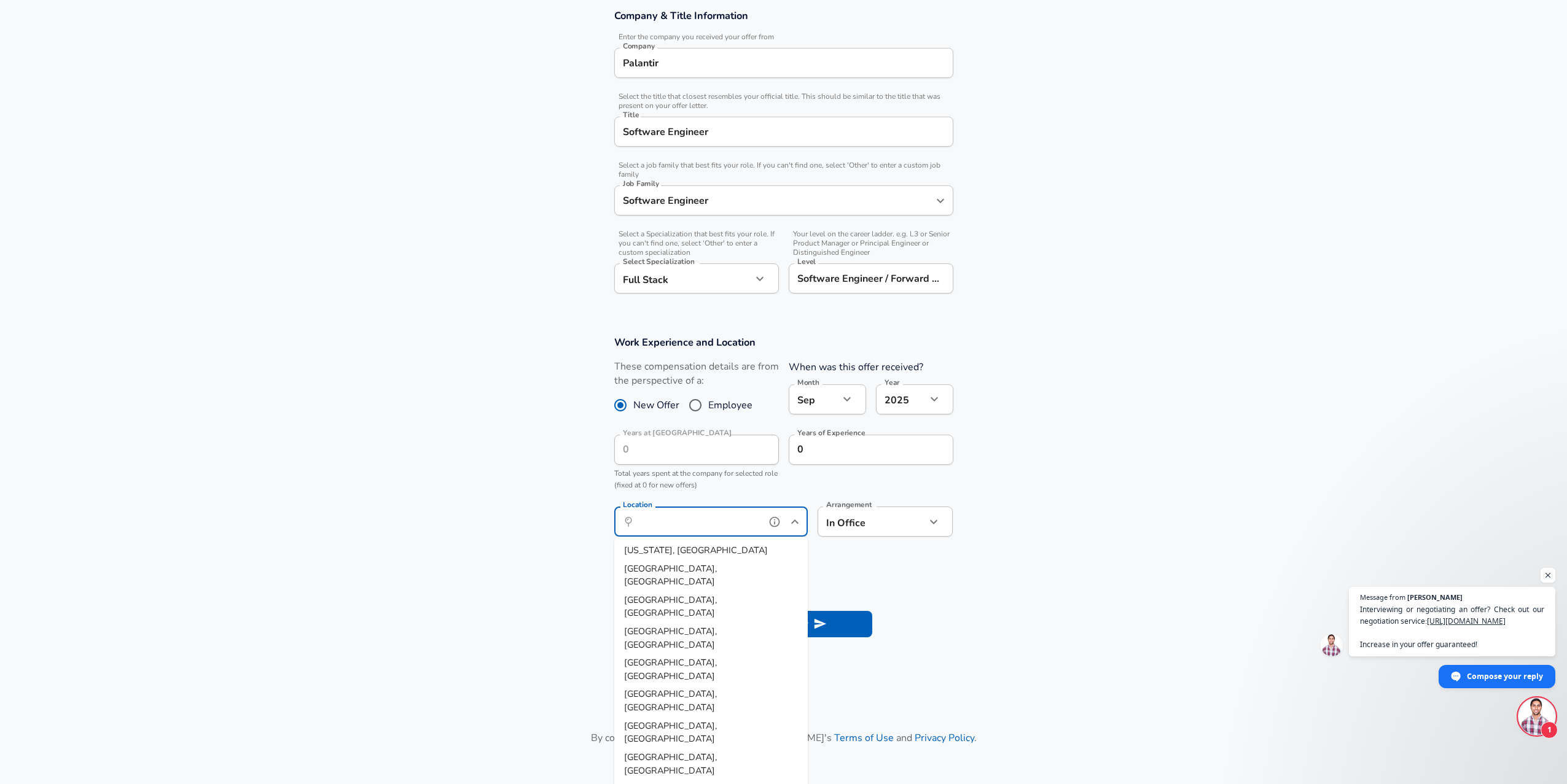
click at [680, 549] on li "[US_STATE], [GEOGRAPHIC_DATA]" at bounding box center [711, 551] width 193 height 18
type input "[US_STATE], [GEOGRAPHIC_DATA]"
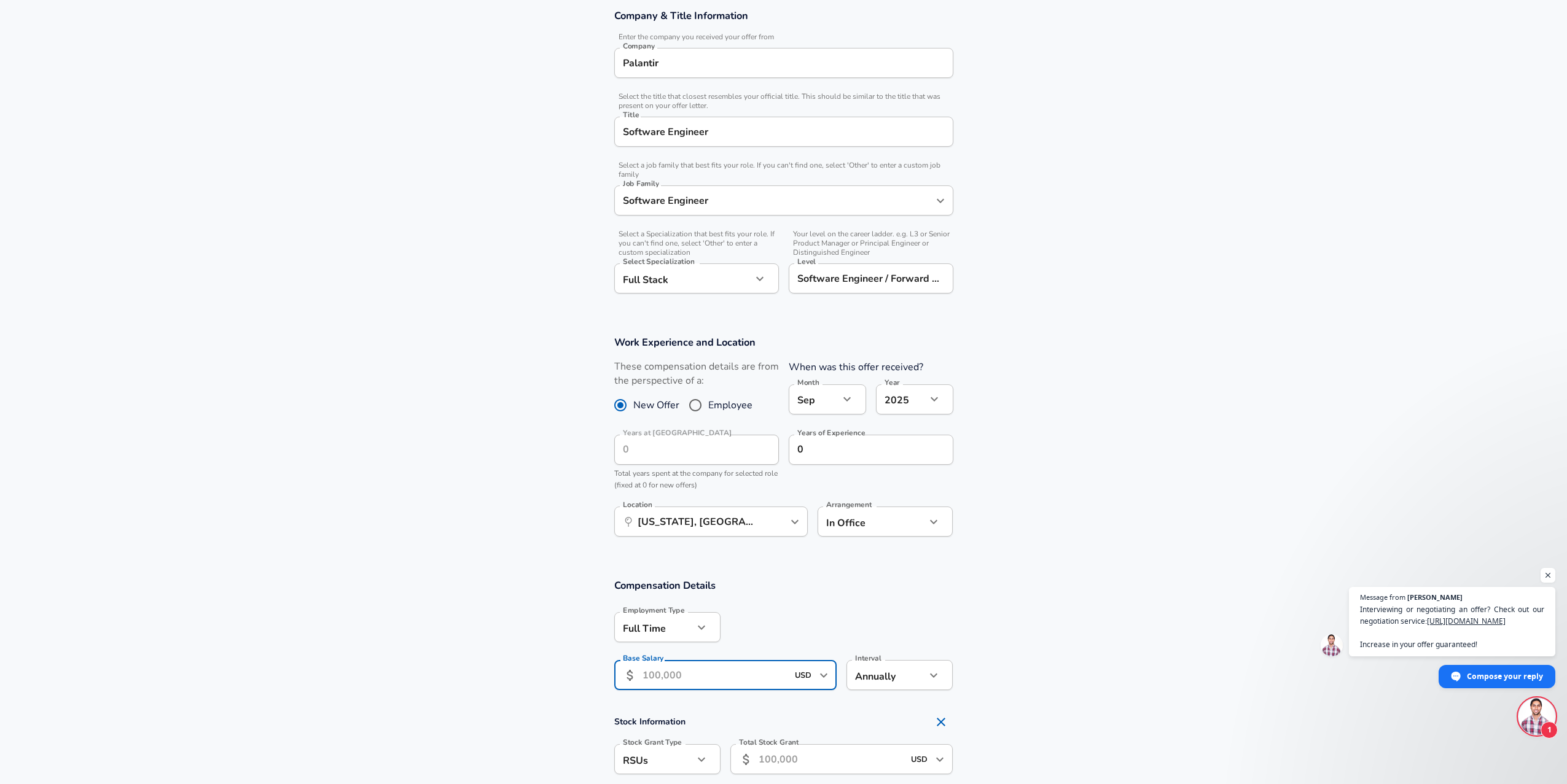
click at [675, 672] on input "Base Salary" at bounding box center [715, 675] width 145 height 30
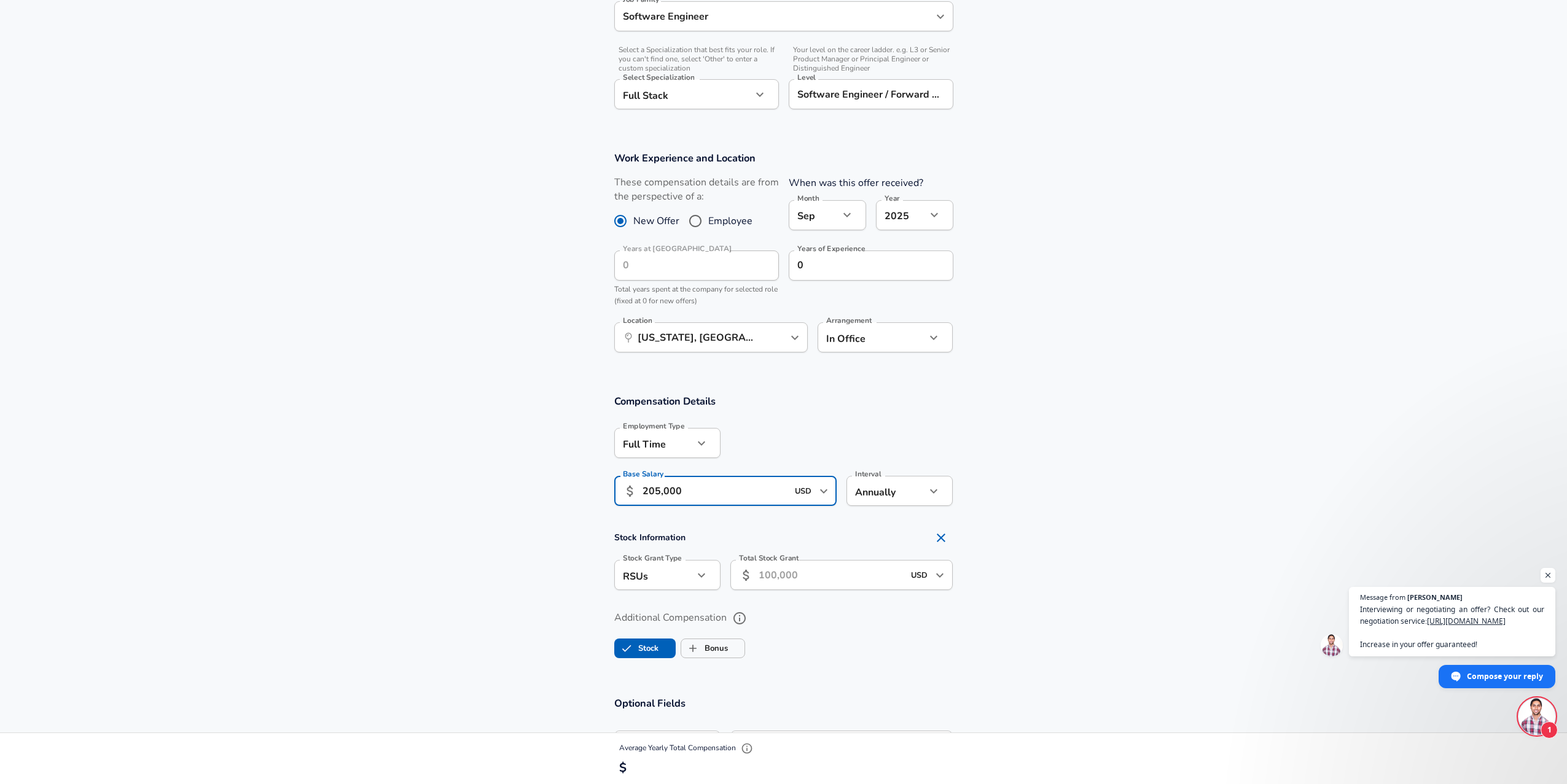
type input "205,000"
click at [862, 615] on label "Additional Compensation" at bounding box center [784, 618] width 339 height 21
click at [750, 615] on button "Additional Compensation" at bounding box center [740, 618] width 21 height 21
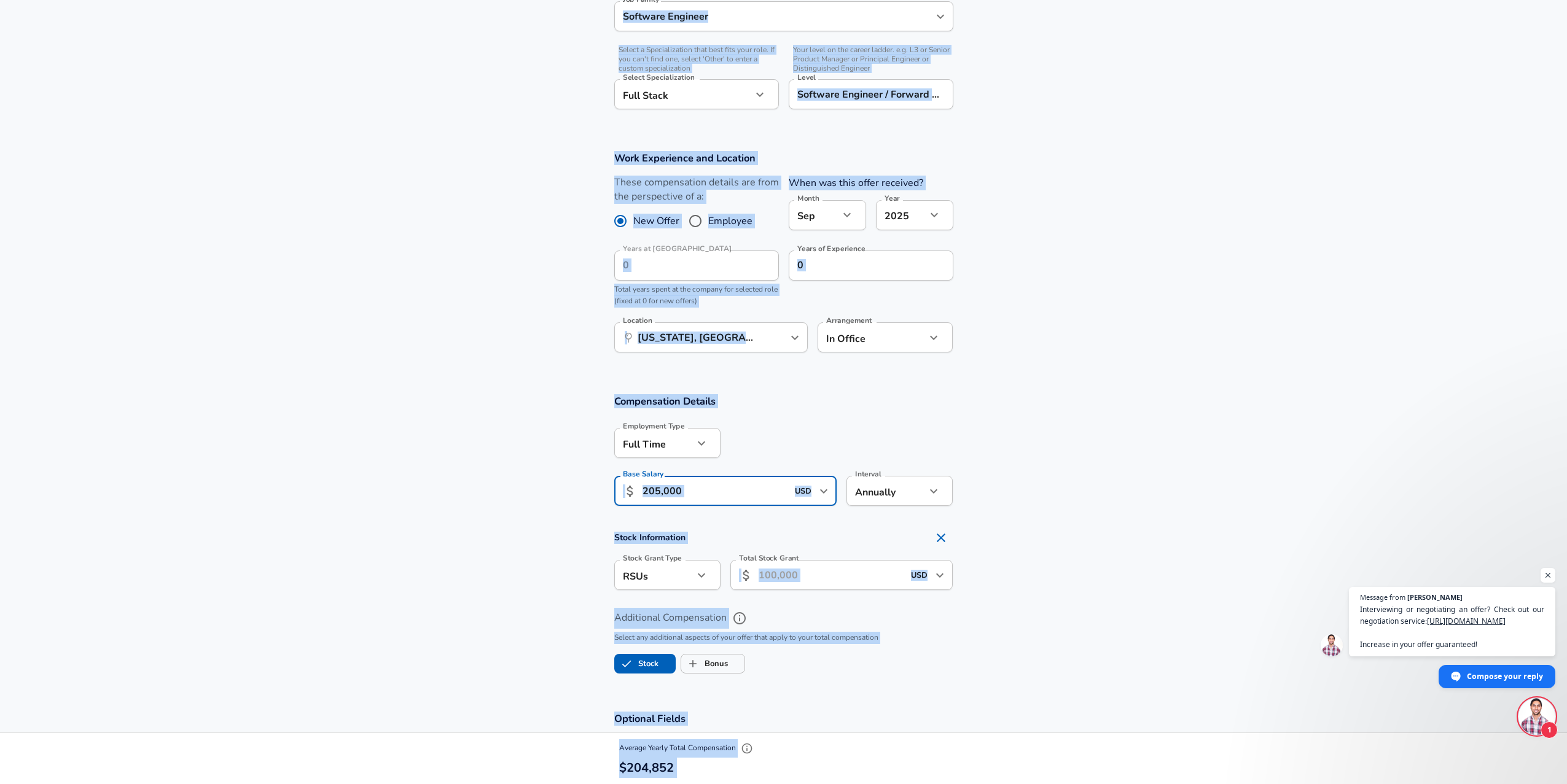
click at [685, 493] on input "205,000" at bounding box center [715, 491] width 145 height 30
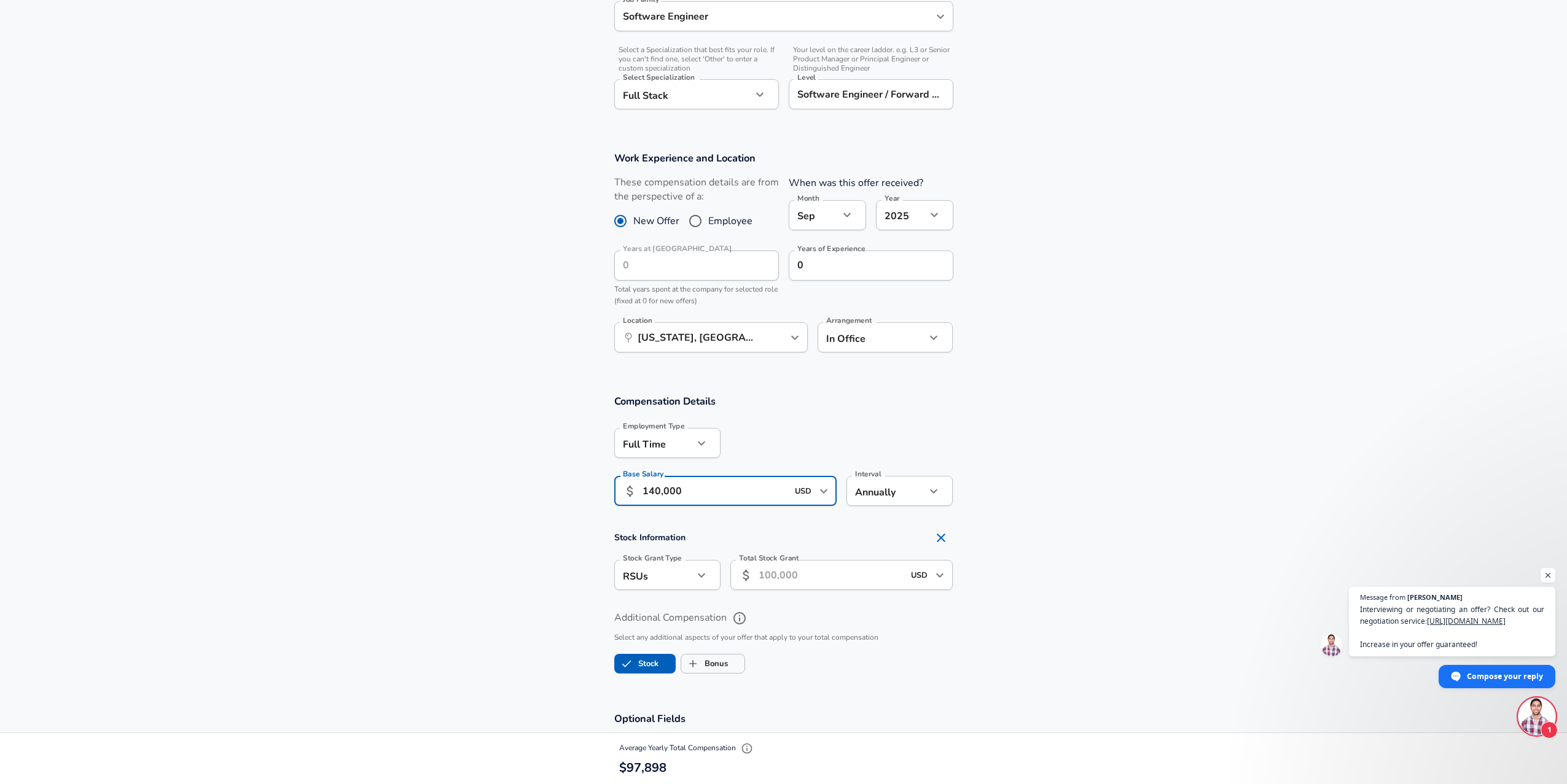
type input "140,000"
click at [787, 578] on input "Total Stock Grant" at bounding box center [831, 575] width 145 height 30
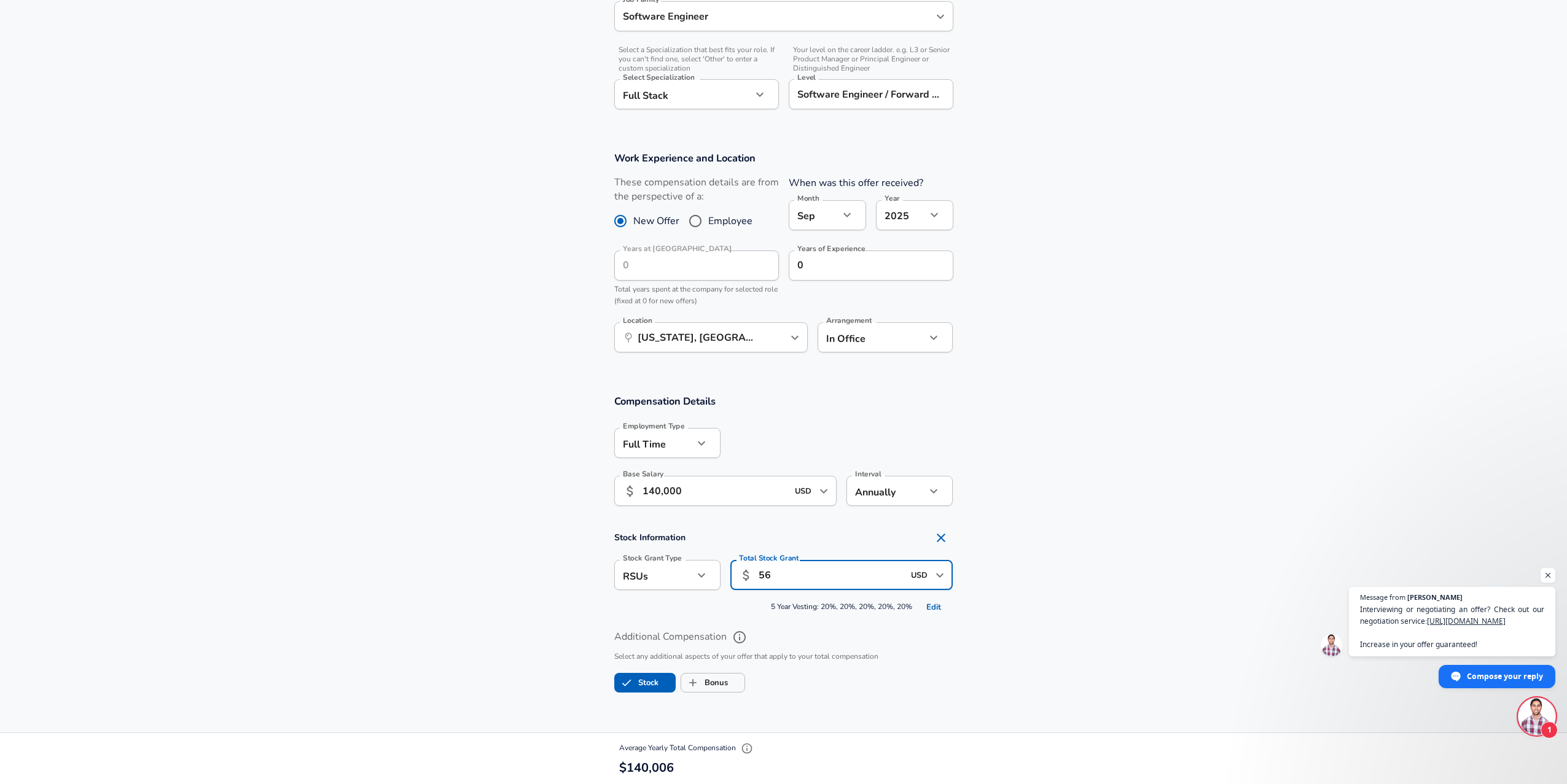
type input "5"
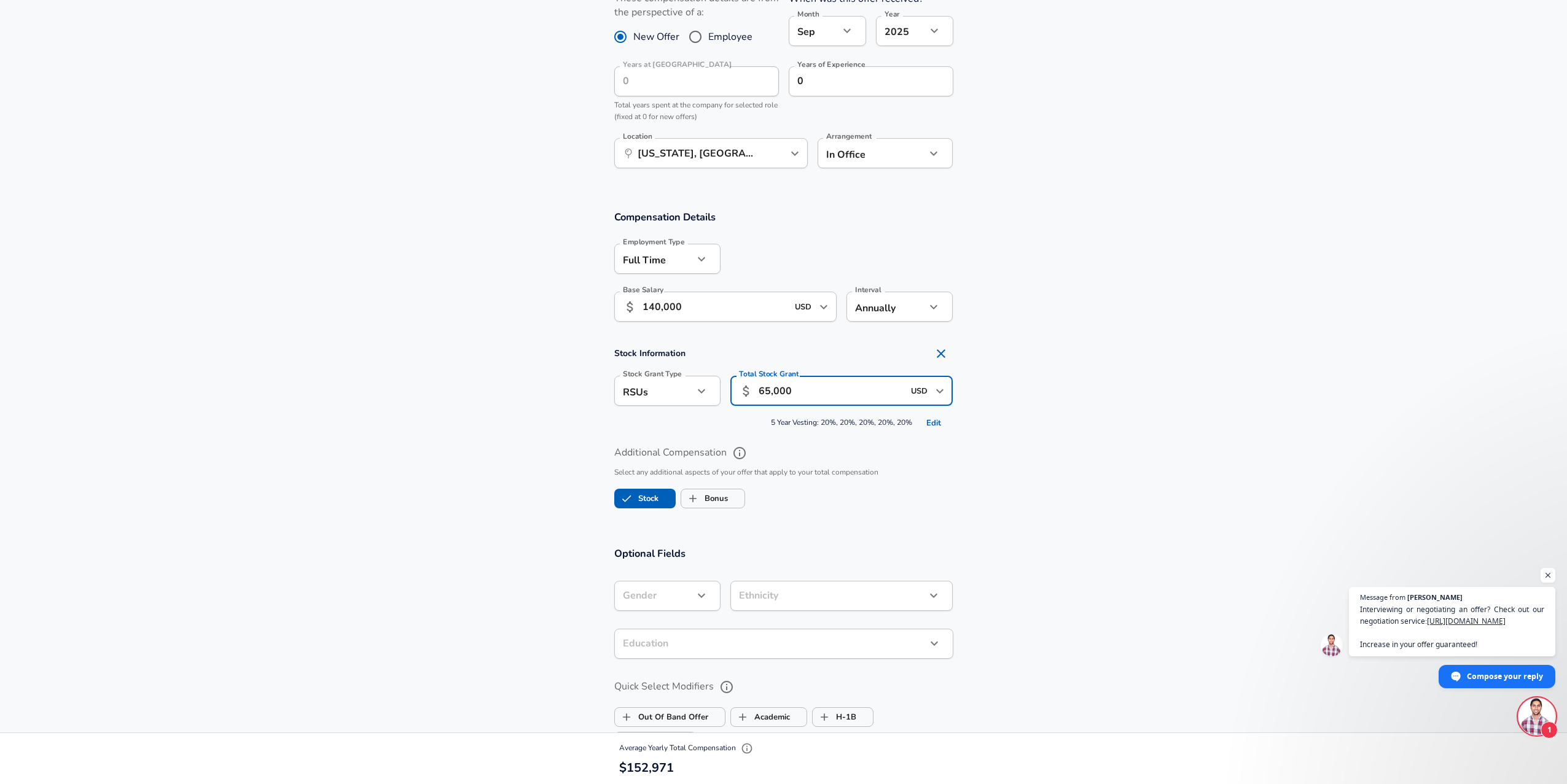
type input "65,000"
click at [897, 546] on section "Optional Fields Gender ​ Gender Ethnicity ​ Ethnicity Education ​ Education Qui…" at bounding box center [783, 735] width 1567 height 405
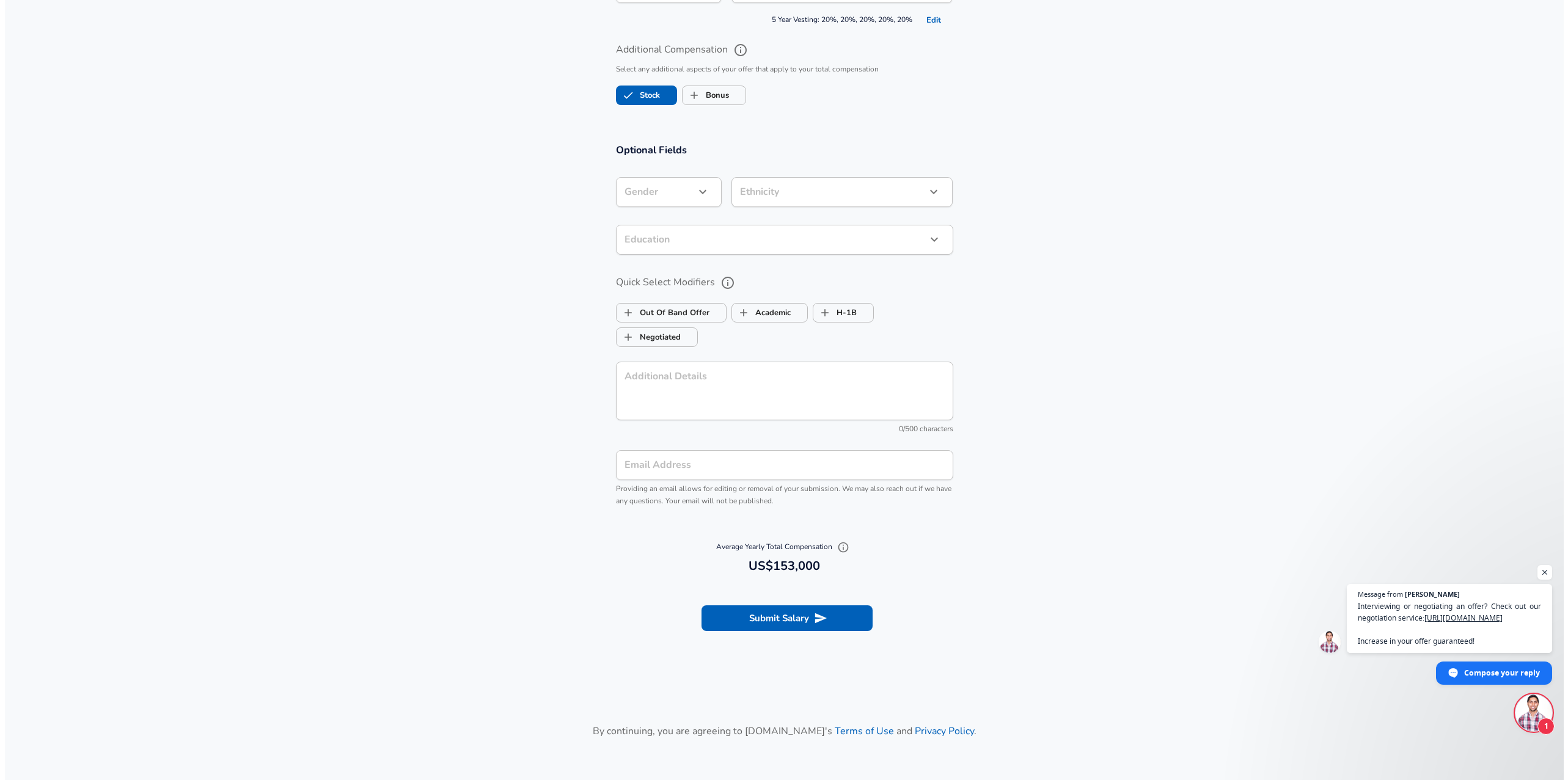
scroll to position [1112, 0]
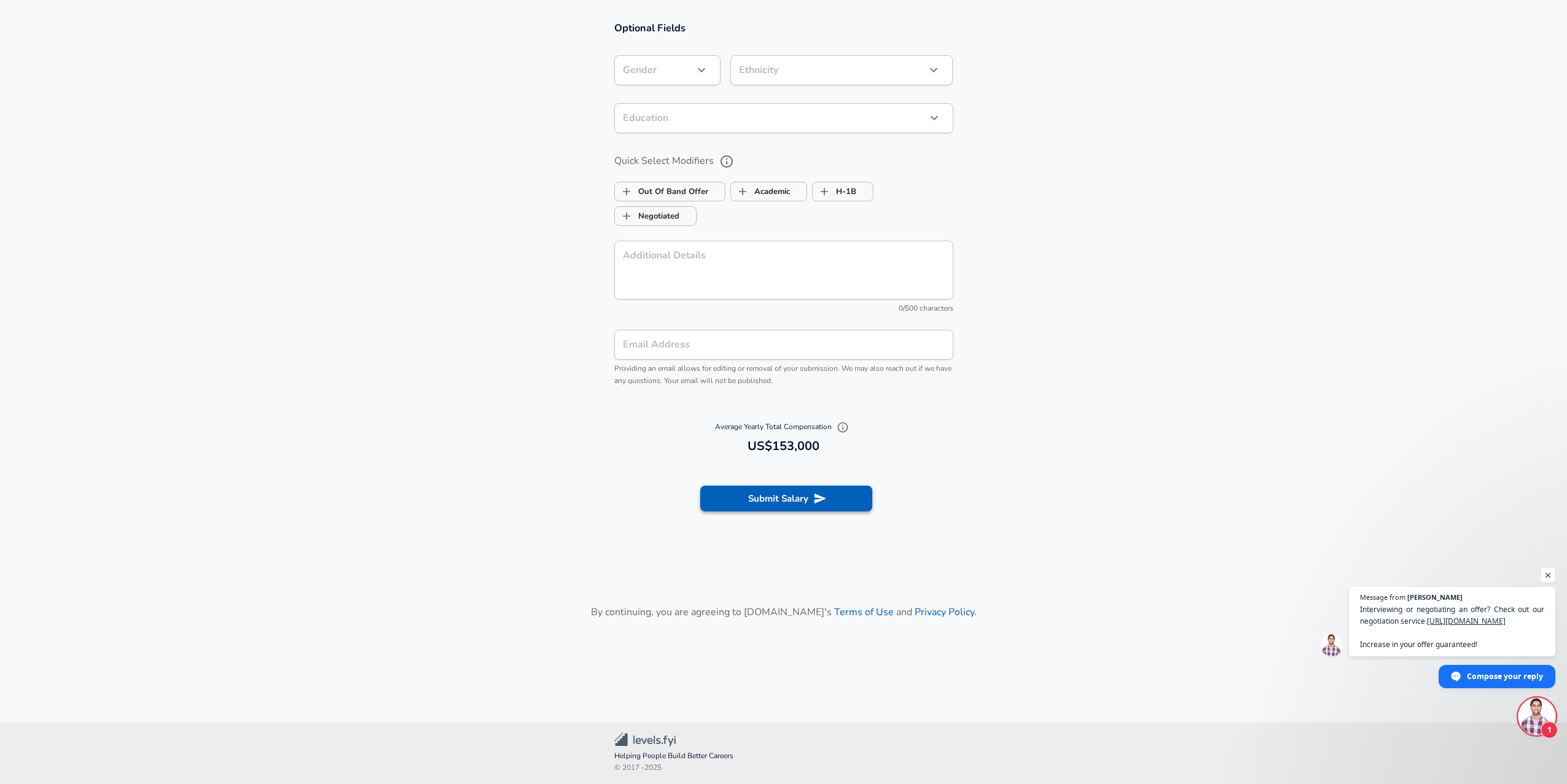
click at [762, 500] on button "Submit Salary" at bounding box center [786, 499] width 172 height 26
